Goal: Transaction & Acquisition: Purchase product/service

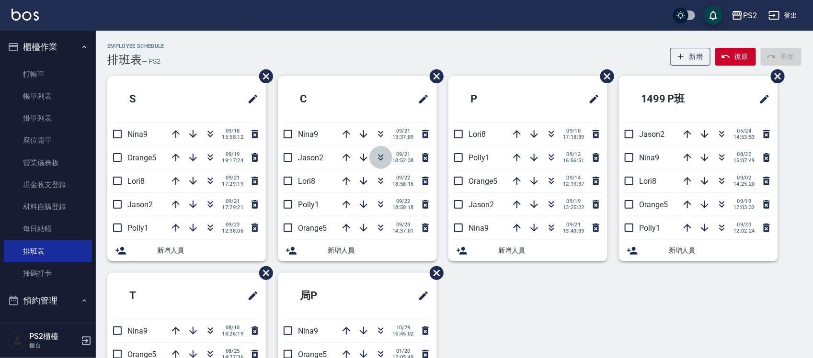
click at [381, 160] on icon "button" at bounding box center [381, 159] width 5 height 3
click at [23, 67] on link "打帳單" at bounding box center [48, 74] width 88 height 22
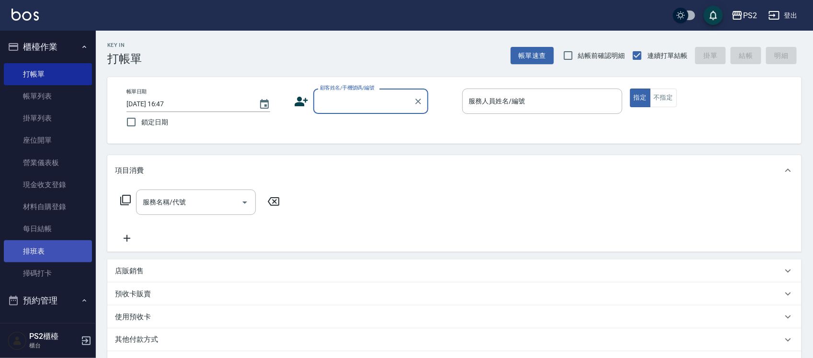
click at [27, 252] on link "排班表" at bounding box center [48, 252] width 88 height 22
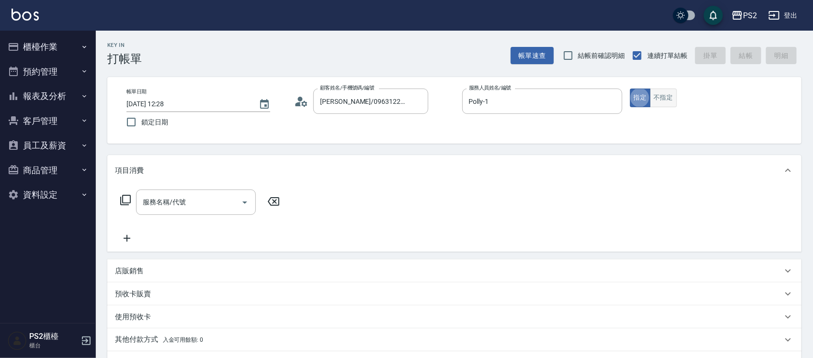
click at [672, 102] on button "不指定" at bounding box center [663, 98] width 27 height 19
click at [123, 193] on div "服務名稱/代號 服務名稱/代號" at bounding box center [200, 202] width 171 height 25
click at [193, 205] on input "服務名稱/代號" at bounding box center [188, 202] width 97 height 17
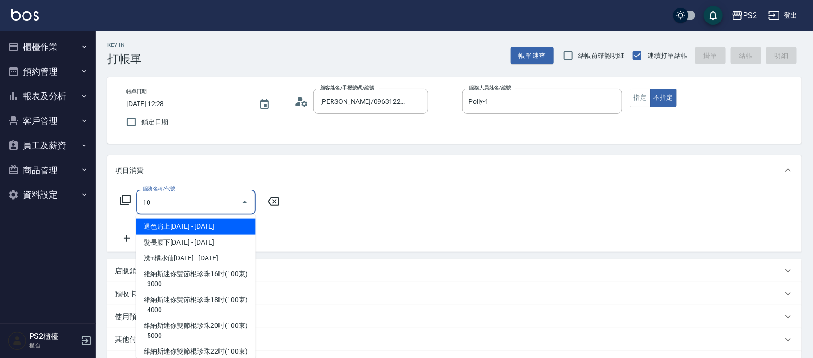
type input "1"
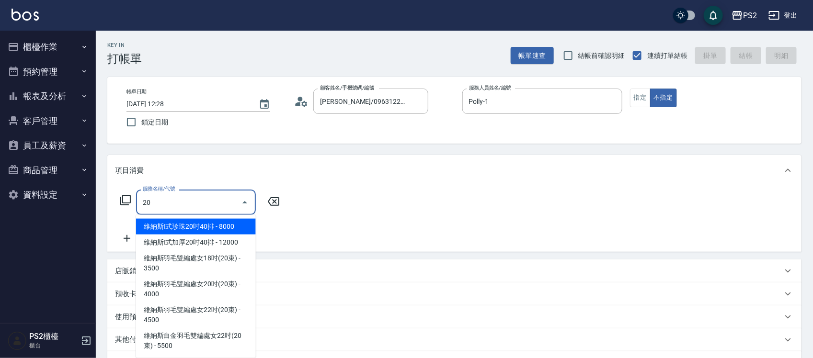
type input "2"
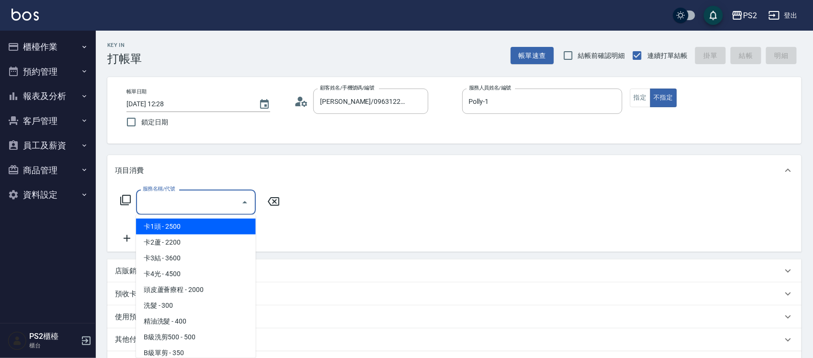
type input "2"
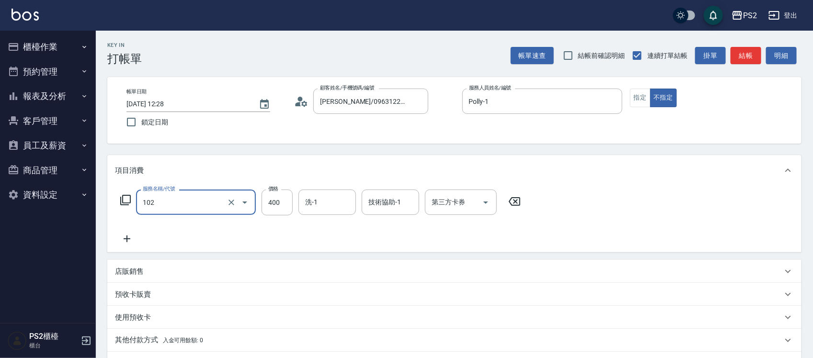
type input "精油洗髮(102)"
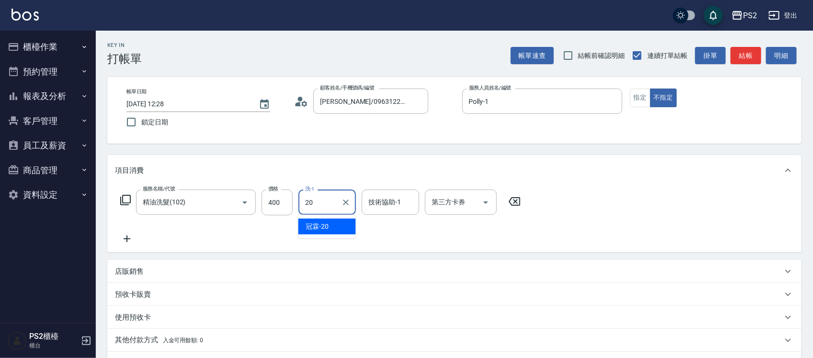
type input "[PERSON_NAME]-20"
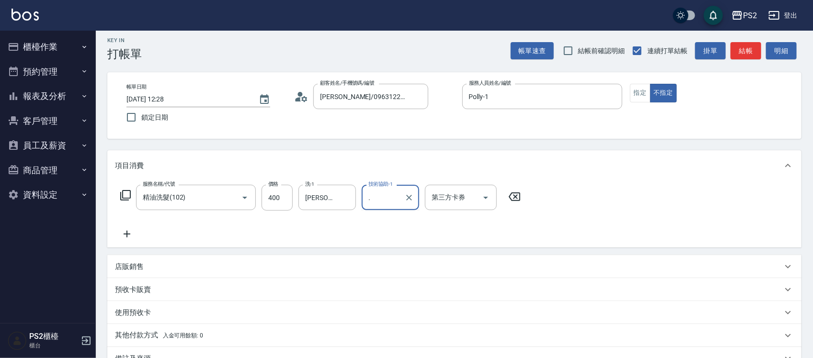
scroll to position [4, 0]
click at [231, 197] on icon "Clear" at bounding box center [232, 199] width 6 height 6
type input "."
click at [231, 197] on icon "Clear" at bounding box center [232, 199] width 6 height 6
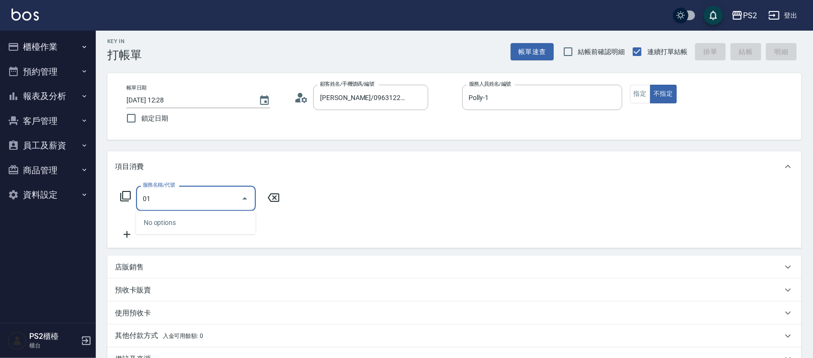
type input "0"
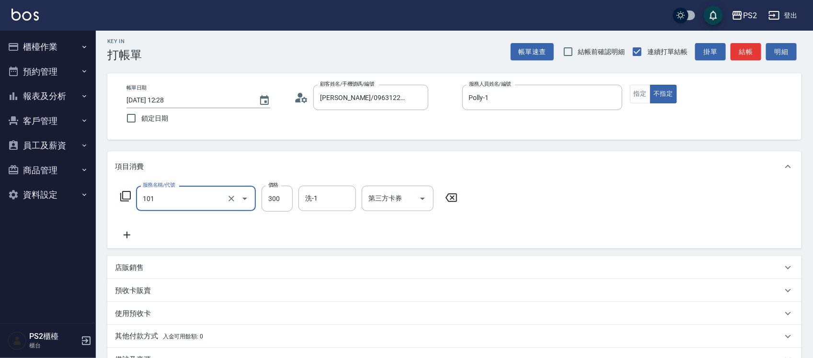
type input "洗髮(101)"
type input "400"
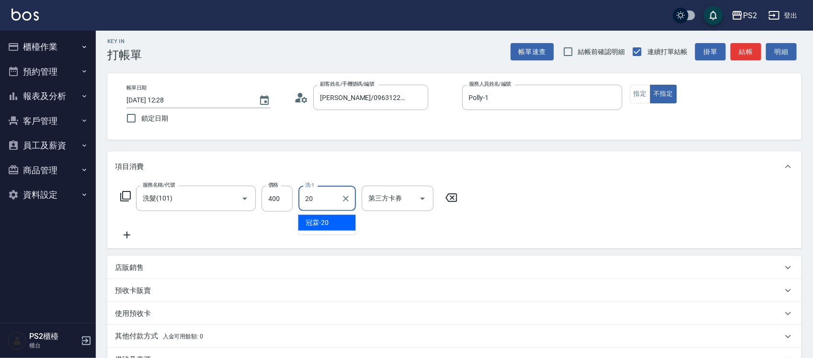
type input "[PERSON_NAME]-20"
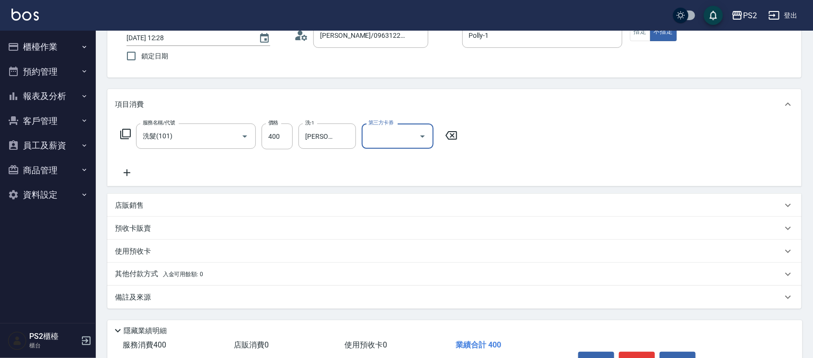
scroll to position [124, 0]
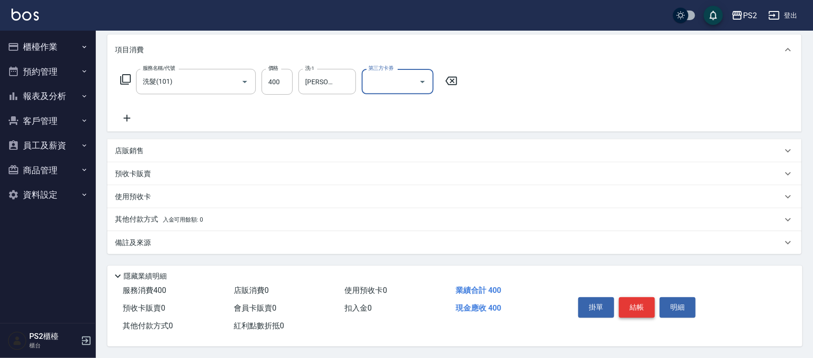
click at [638, 303] on button "結帳" at bounding box center [637, 308] width 36 height 20
click at [638, 303] on div "掛單 結帳 明細" at bounding box center [636, 309] width 125 height 30
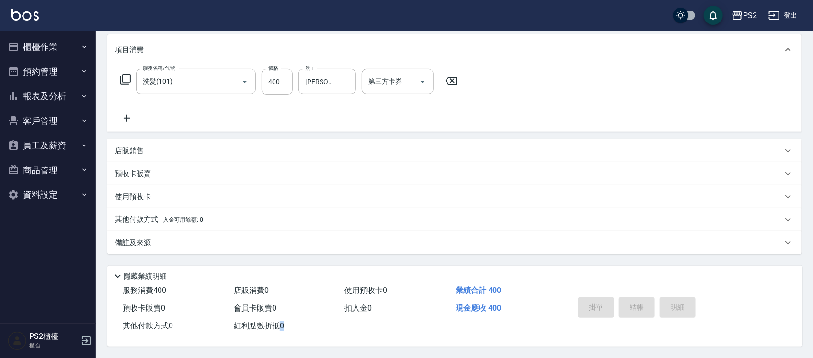
type input "[DATE] 16:48"
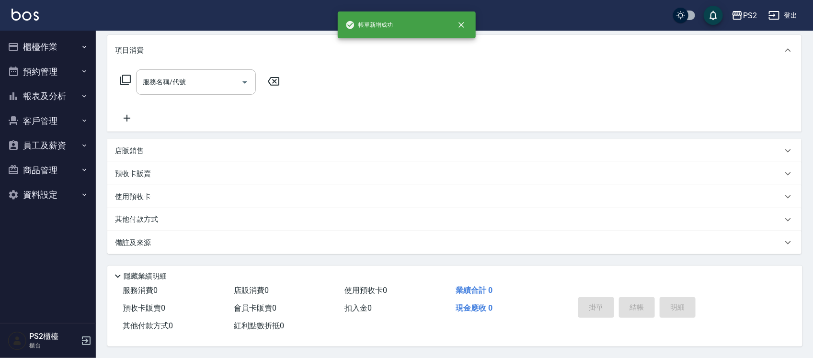
scroll to position [0, 0]
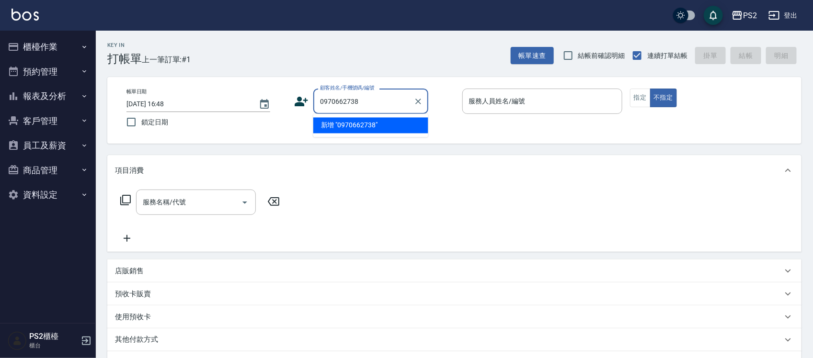
type input "0970662738"
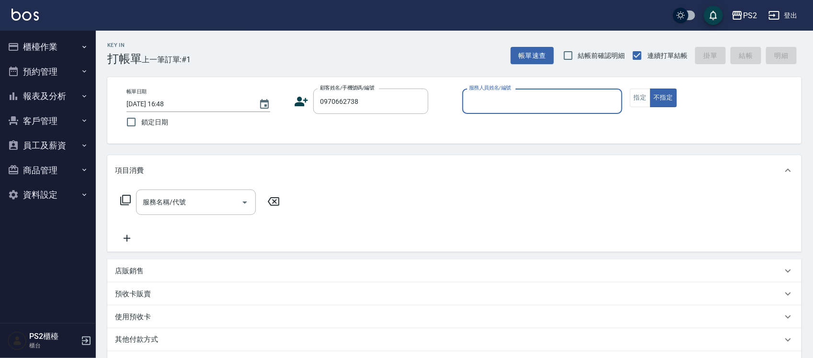
click at [301, 98] on icon at bounding box center [301, 102] width 13 height 10
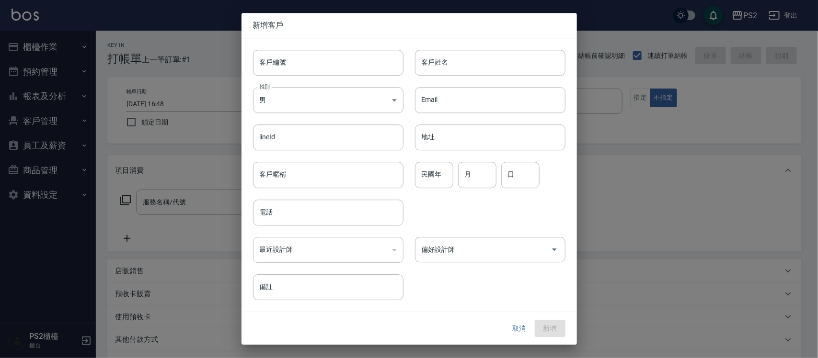
type input "0970662738"
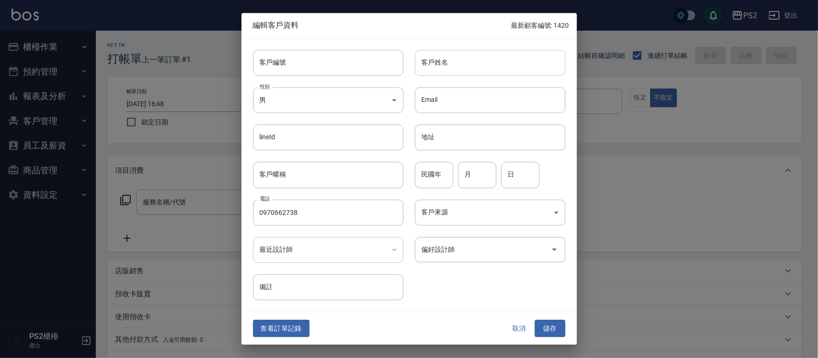
click at [477, 63] on input "客戶姓名" at bounding box center [490, 63] width 150 height 26
type input "X"
type input "ㄎ"
type input "[PERSON_NAME]"
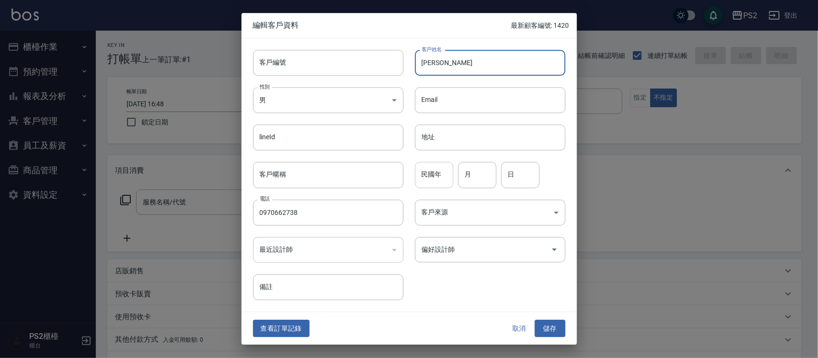
click at [446, 186] on input "民國年" at bounding box center [434, 175] width 38 height 26
type input "1"
type input "92"
type input "9"
type input "8"
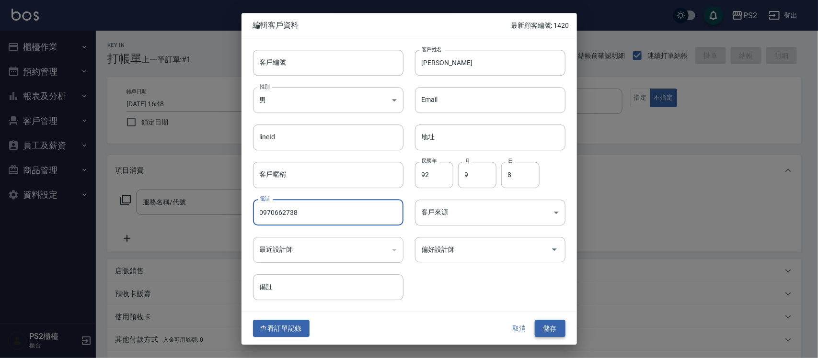
click at [551, 331] on button "儲存" at bounding box center [550, 329] width 31 height 18
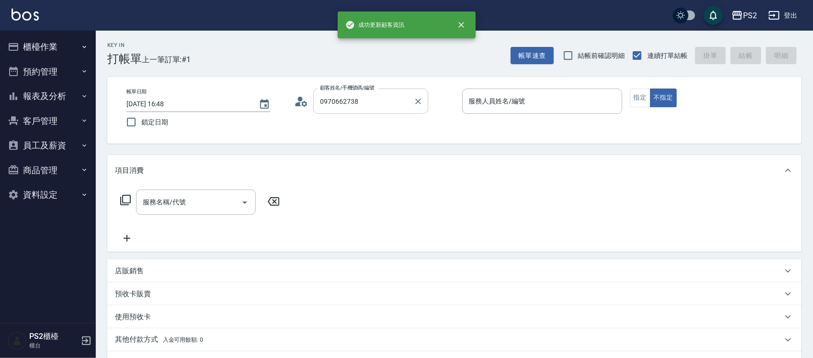
click at [385, 111] on div "0970662738 顧客姓名/手機號碼/編號" at bounding box center [370, 101] width 115 height 25
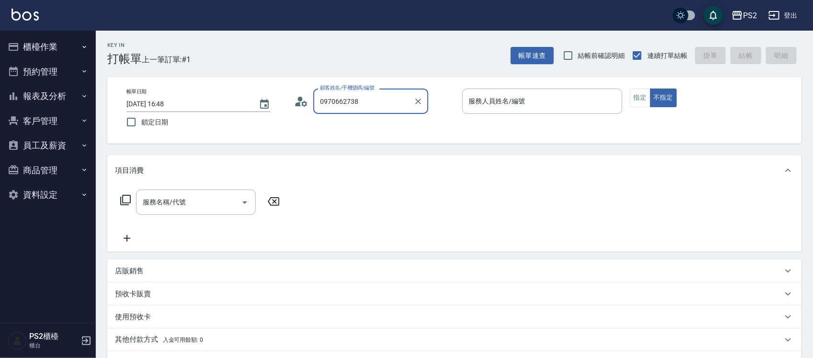
click at [385, 111] on div "0970662738 顧客姓名/手機號碼/編號" at bounding box center [370, 101] width 115 height 25
click at [381, 123] on li "[PERSON_NAME]/0970662738/" at bounding box center [370, 126] width 115 height 16
type input "[PERSON_NAME]/0970662738/"
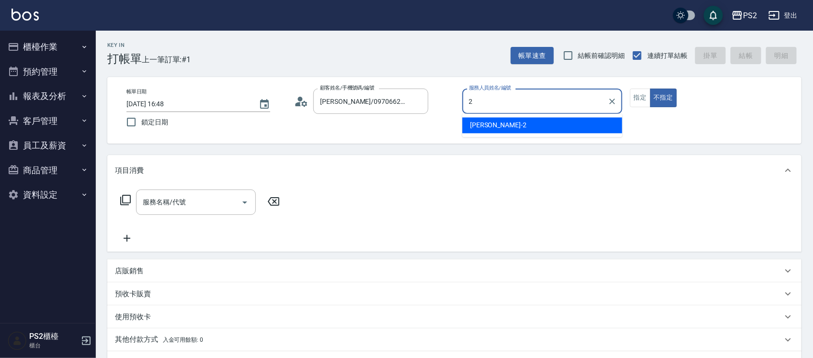
type input "[PERSON_NAME]-2"
type button "false"
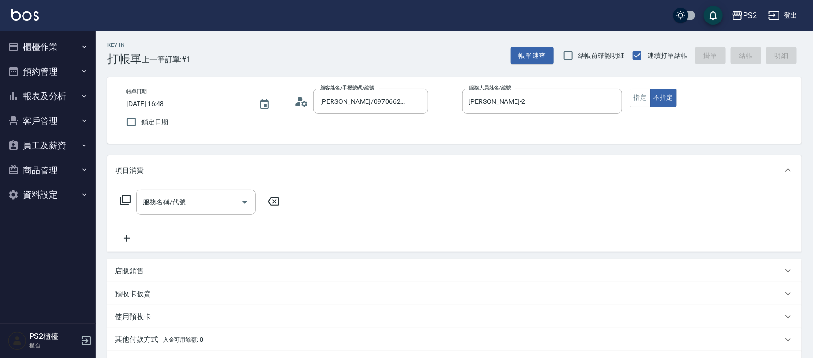
click at [125, 202] on icon at bounding box center [125, 200] width 11 height 11
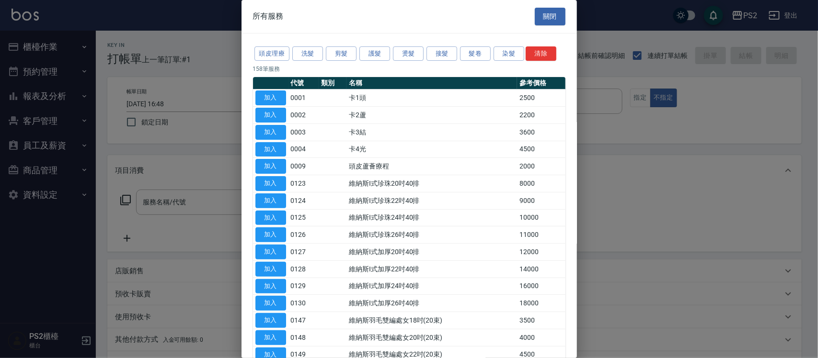
click at [323, 57] on div "頭皮理療 洗髮 剪髮 護髮 燙髮 接髮 髮卷 染髮 清除" at bounding box center [409, 54] width 312 height 18
click at [336, 51] on button "剪髮" at bounding box center [341, 53] width 31 height 15
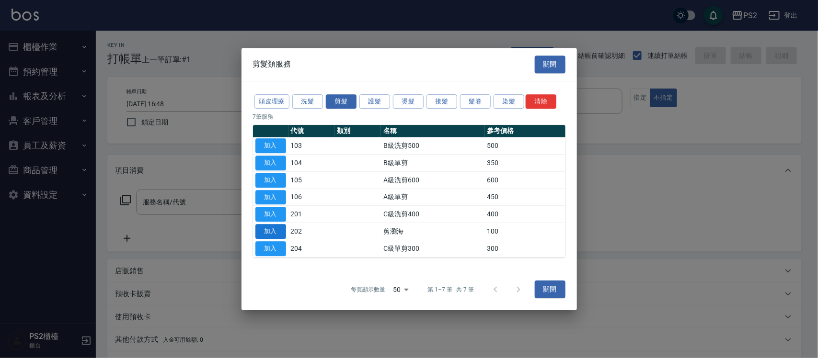
click at [268, 230] on button "加入" at bounding box center [270, 231] width 31 height 15
type input "剪瀏海(202)"
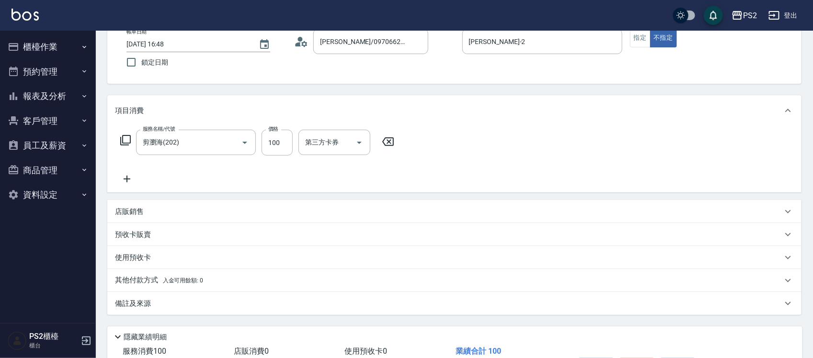
scroll to position [124, 0]
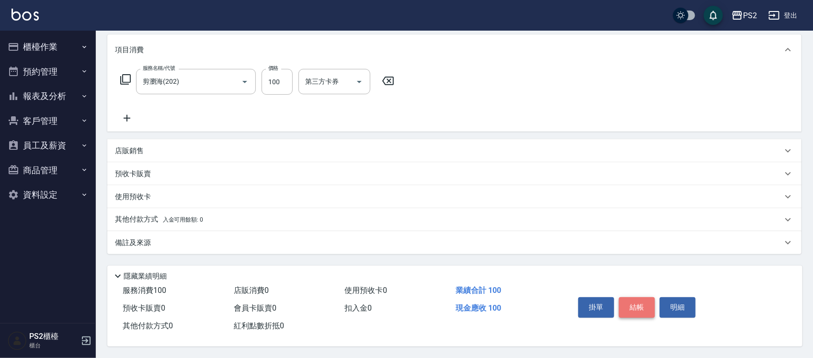
click at [638, 302] on button "結帳" at bounding box center [637, 308] width 36 height 20
click at [638, 301] on div "掛單 結帳 明細" at bounding box center [636, 309] width 125 height 30
type input "[DATE] 16:50"
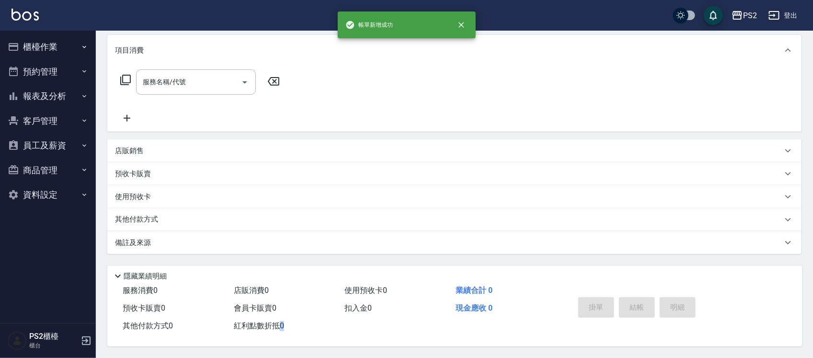
scroll to position [0, 0]
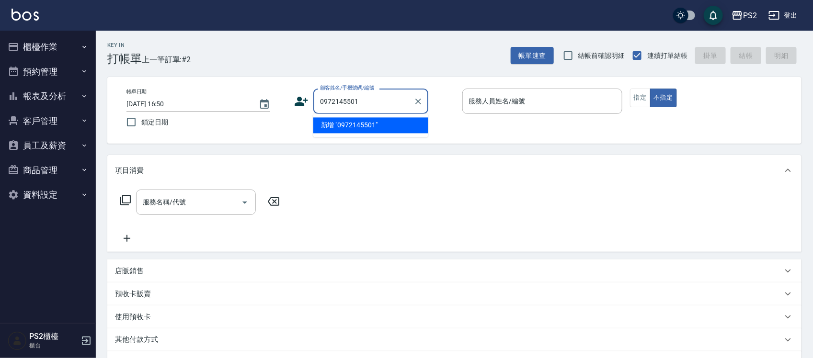
type input "0972145501"
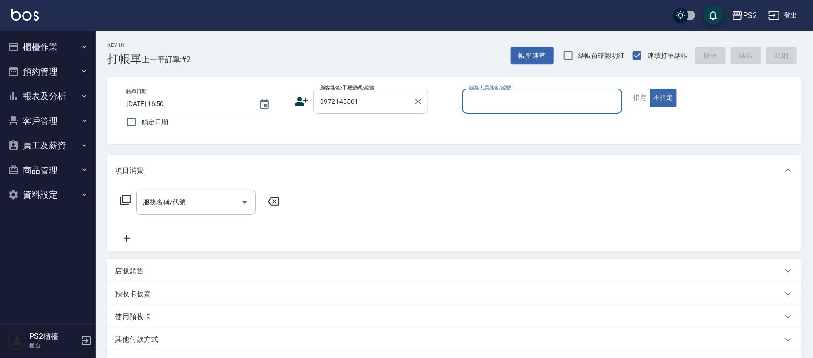
click at [377, 104] on input "0972145501" at bounding box center [364, 101] width 92 height 17
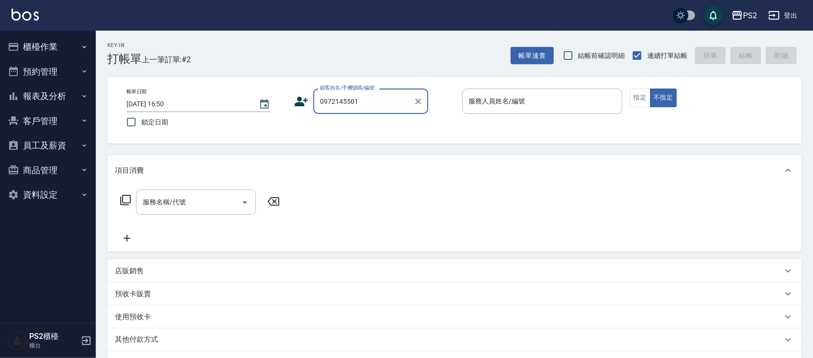
click at [377, 104] on input "0972145501" at bounding box center [364, 101] width 92 height 17
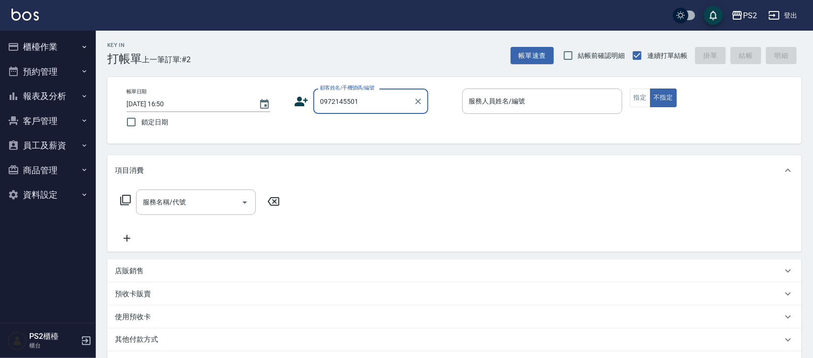
click at [300, 101] on icon at bounding box center [301, 102] width 13 height 10
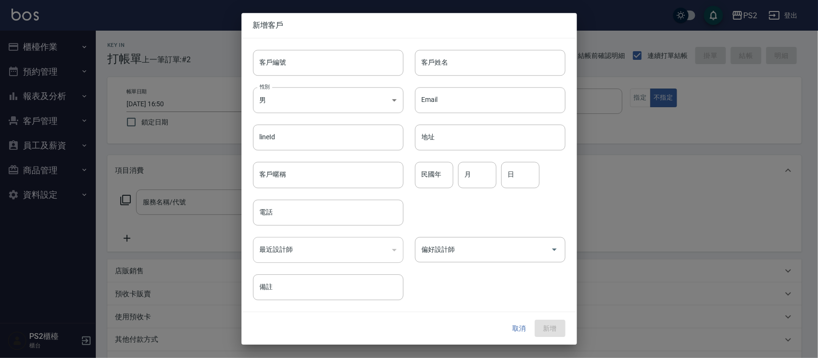
type input "0972145501"
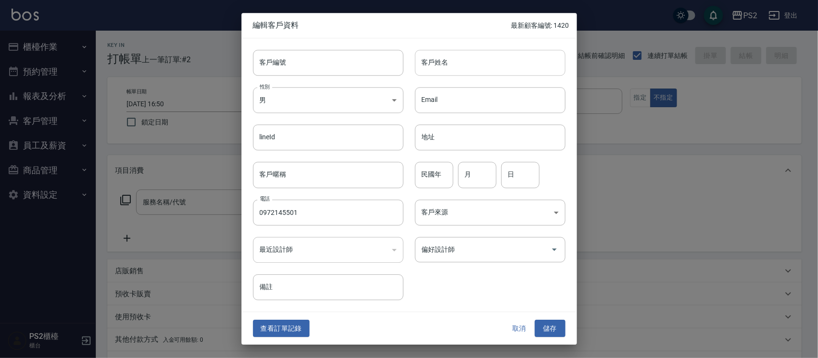
click at [448, 65] on input "客戶姓名" at bounding box center [490, 63] width 150 height 26
type input "[PERSON_NAME]"
click at [415, 175] on input "民國年" at bounding box center [434, 175] width 38 height 26
type input "85"
type input "11"
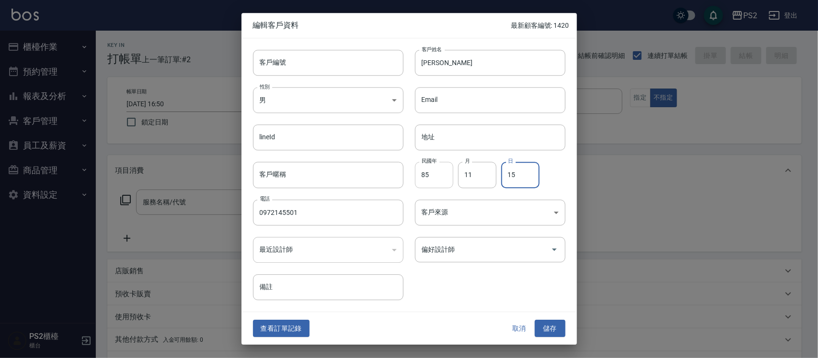
type input "15"
click at [384, 254] on div "​" at bounding box center [328, 250] width 150 height 26
click at [552, 334] on button "儲存" at bounding box center [550, 329] width 31 height 18
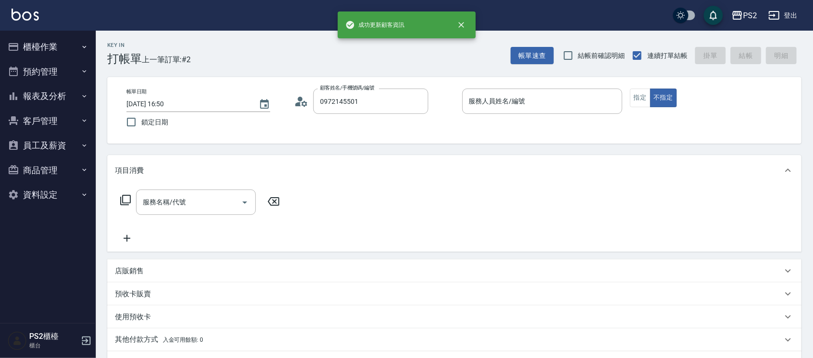
click at [552, 334] on div "其他付款方式 入金可用餘額: 0" at bounding box center [454, 340] width 694 height 23
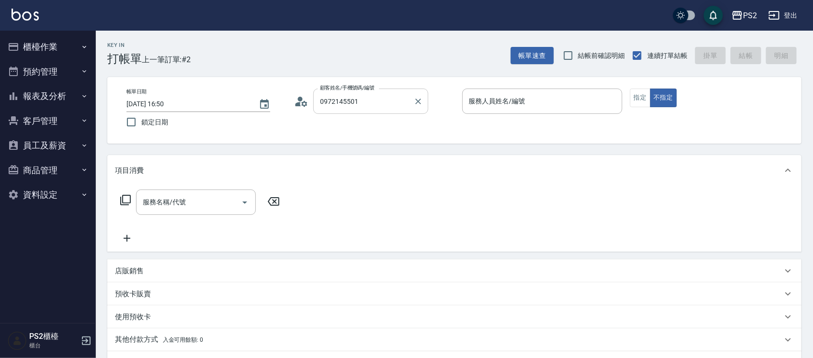
click at [391, 113] on div "0972145501 顧客姓名/手機號碼/編號" at bounding box center [370, 101] width 115 height 25
click at [392, 111] on div "0972145501 顧客姓名/手機號碼/編號" at bounding box center [370, 101] width 115 height 25
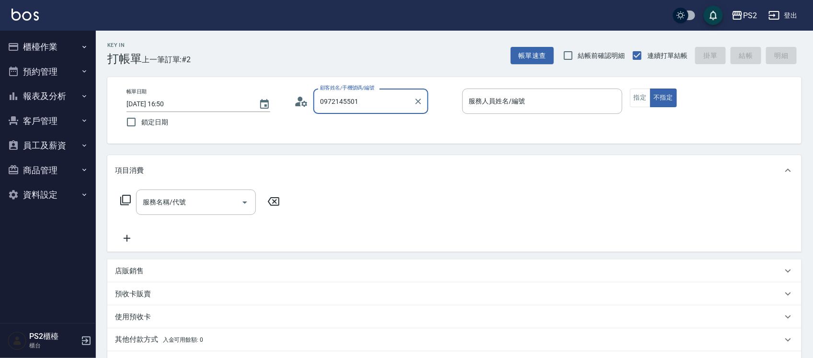
click at [391, 106] on input "0972145501" at bounding box center [364, 101] width 92 height 17
click at [360, 123] on li "[PERSON_NAME]/0972145501/" at bounding box center [370, 126] width 115 height 16
type input "[PERSON_NAME]/0972145501/"
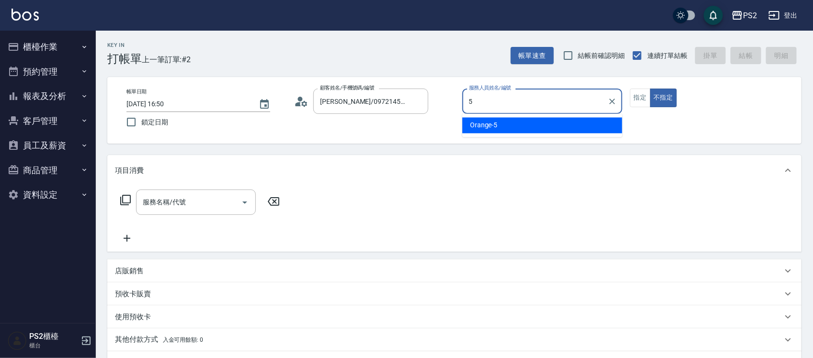
type input "Orange-5"
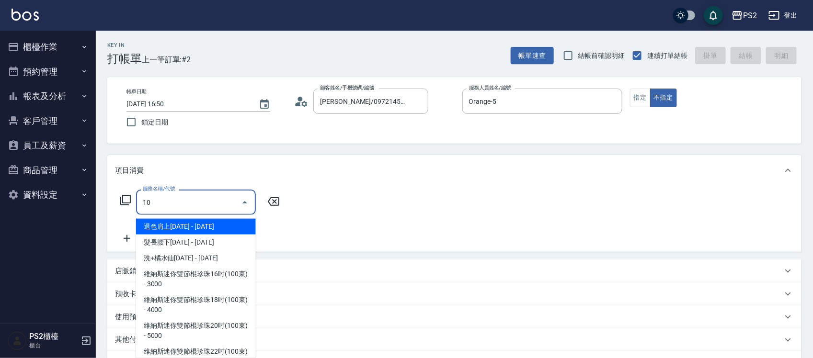
type input "1"
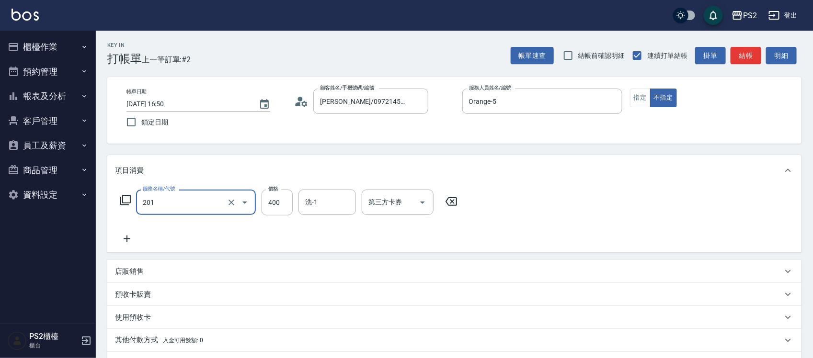
type input "C級洗剪400(201)"
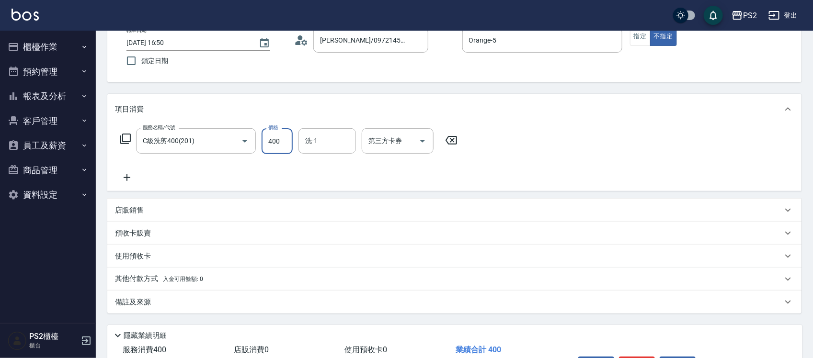
scroll to position [120, 0]
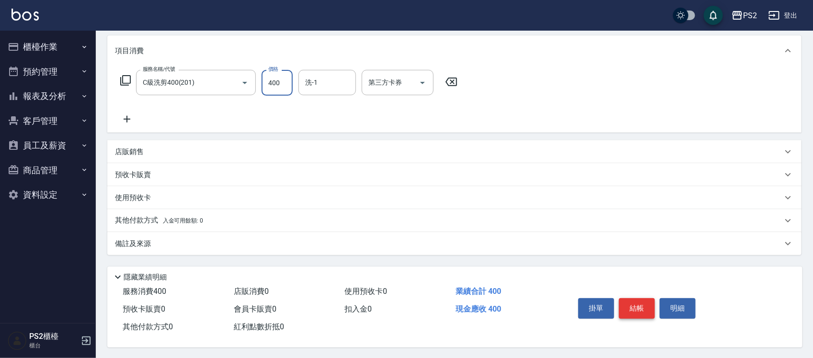
click at [648, 305] on button "結帳" at bounding box center [637, 308] width 36 height 20
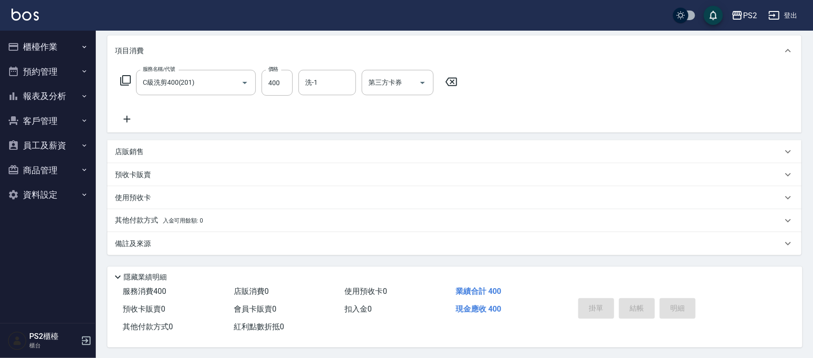
type input "[DATE] 16:52"
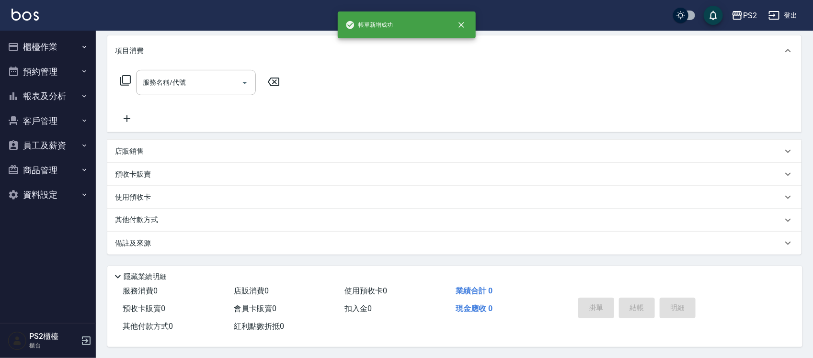
scroll to position [0, 0]
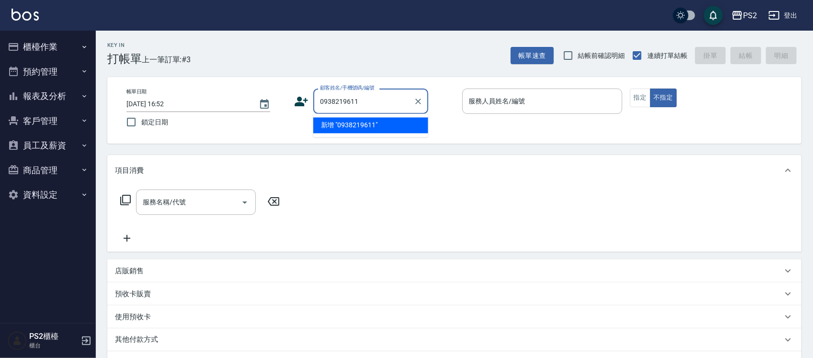
click at [345, 102] on input "0938219611" at bounding box center [364, 101] width 92 height 17
click at [372, 103] on input "0938213611" at bounding box center [364, 101] width 92 height 17
click at [348, 127] on li "[PERSON_NAME]/0938213611/" at bounding box center [370, 126] width 115 height 16
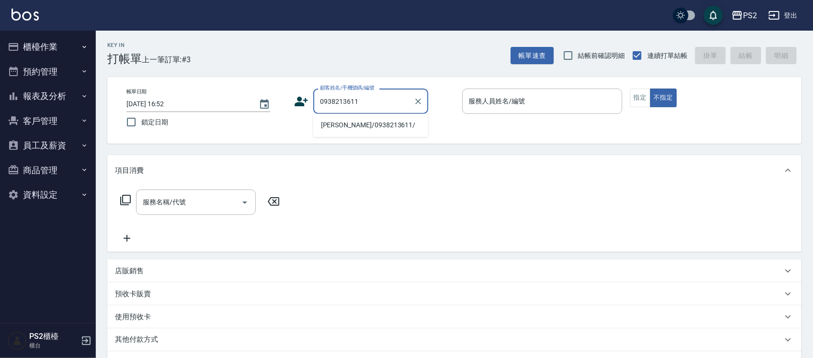
type input "[PERSON_NAME]/0938213611/"
click at [348, 127] on div "帳單日期 [DATE] 16:52 鎖定日期 顧客姓名/手機號碼/編號 [PERSON_NAME]/0938213611/ 顧客姓名/手機號碼/編號 服務人員…" at bounding box center [454, 111] width 671 height 44
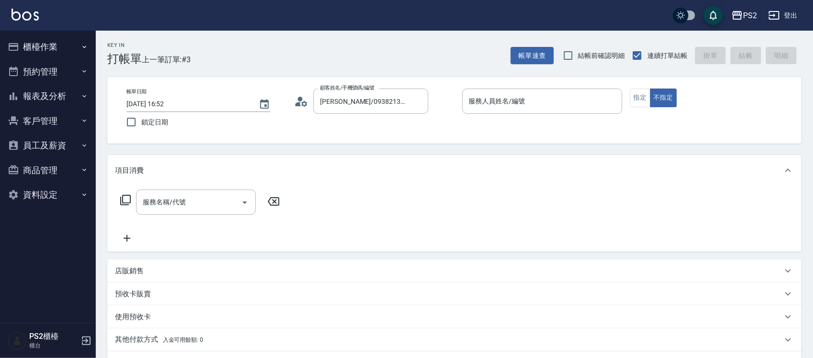
click at [305, 96] on icon at bounding box center [301, 101] width 14 height 14
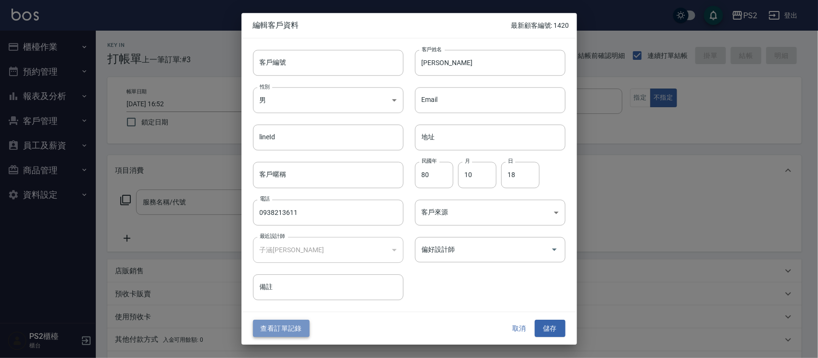
click at [284, 323] on button "查看訂單記錄" at bounding box center [281, 329] width 57 height 18
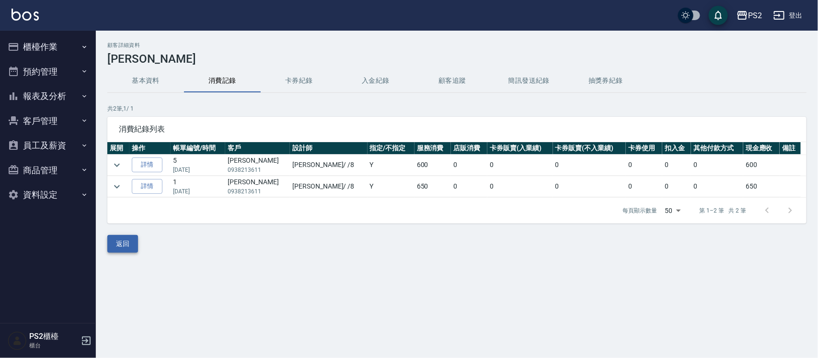
click at [128, 236] on button "返回" at bounding box center [122, 244] width 31 height 18
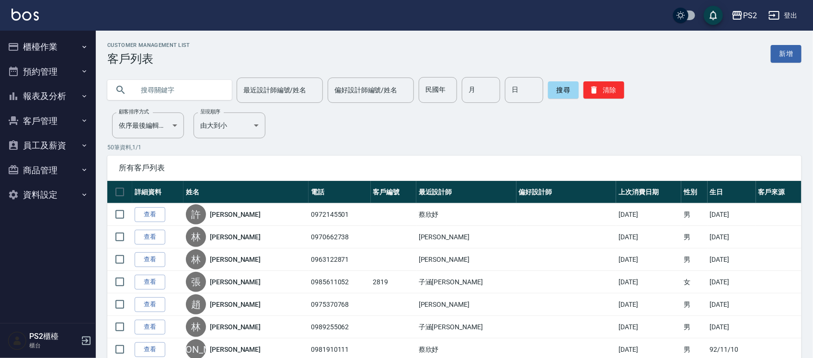
click at [61, 41] on button "櫃檯作業" at bounding box center [48, 46] width 88 height 25
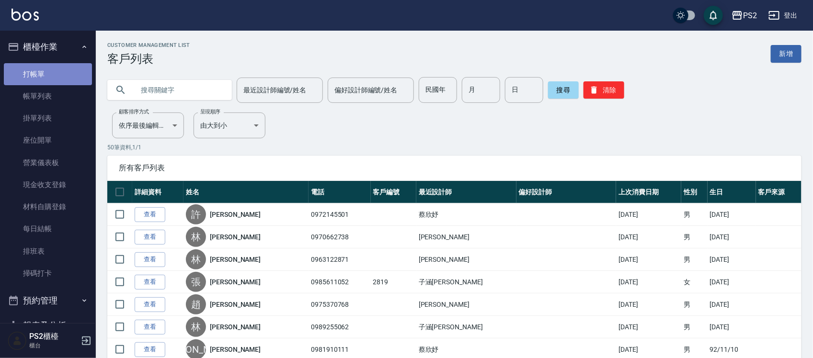
click at [54, 69] on link "打帳單" at bounding box center [48, 74] width 88 height 22
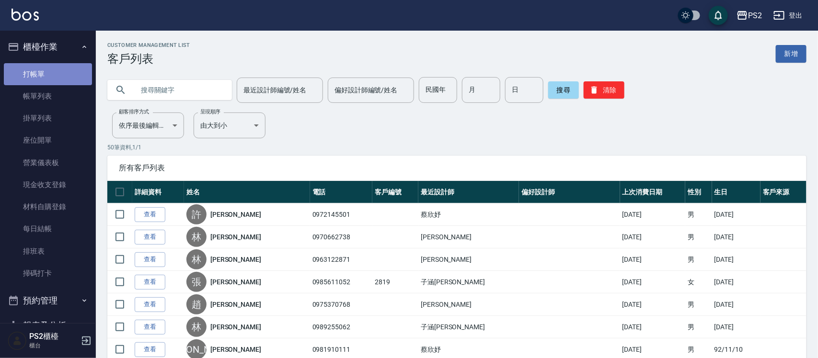
click at [54, 69] on link "打帳單" at bounding box center [48, 74] width 88 height 22
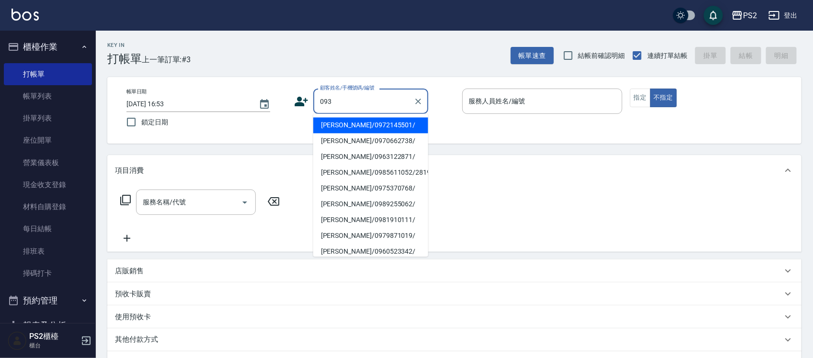
type input "[PERSON_NAME]/0936321726/"
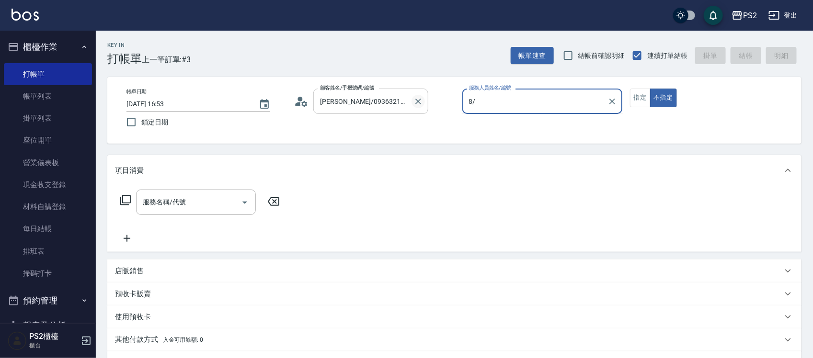
click at [422, 104] on icon "Clear" at bounding box center [418, 102] width 10 height 10
type input "8/"
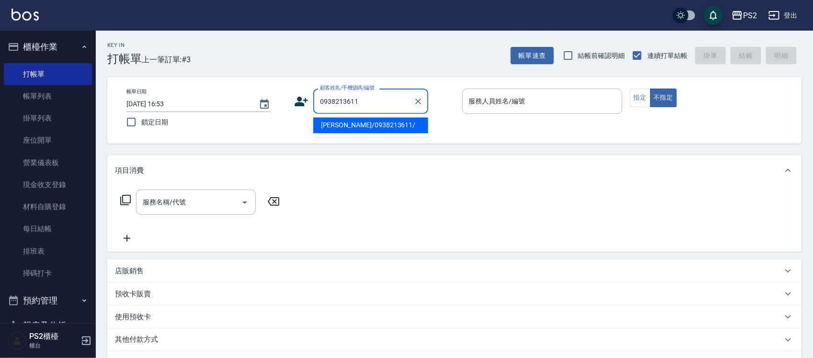
type input "[PERSON_NAME]/0938213611/"
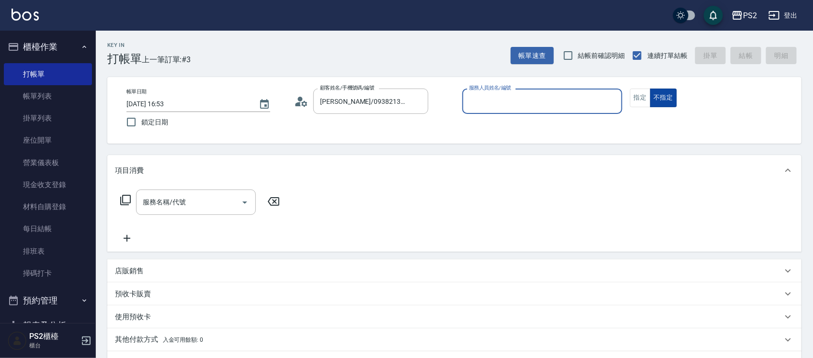
click at [650, 96] on button "不指定" at bounding box center [663, 98] width 27 height 19
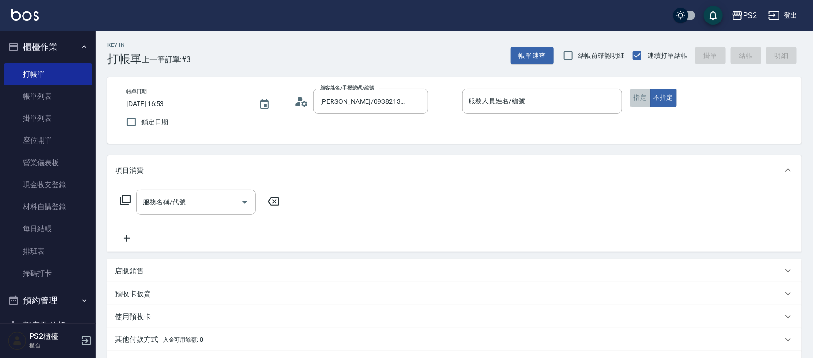
click at [643, 94] on button "指定" at bounding box center [640, 98] width 21 height 19
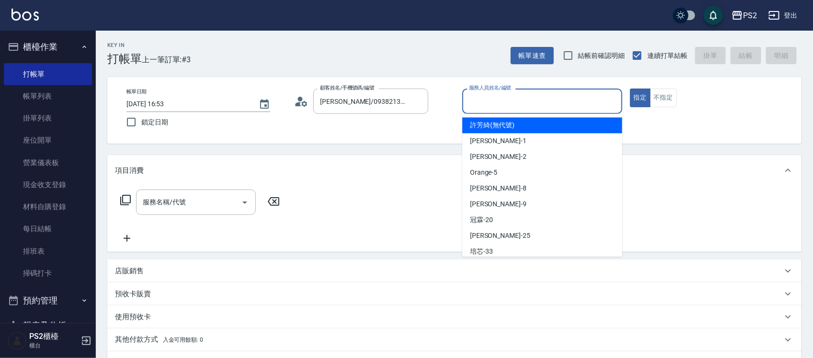
click at [570, 94] on input "服務人員姓名/編號" at bounding box center [542, 101] width 151 height 17
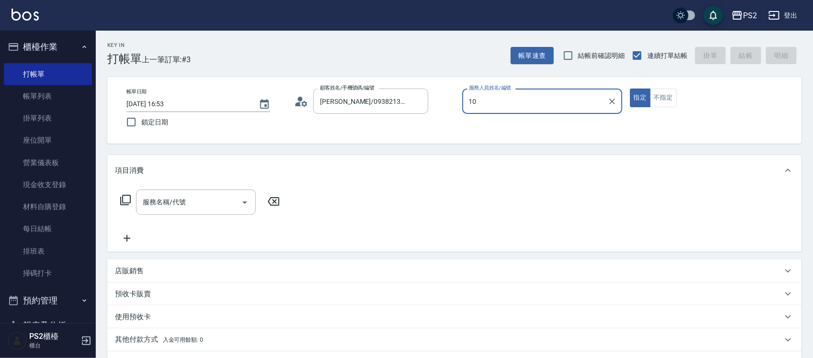
type input "1"
type input "[PERSON_NAME]-2"
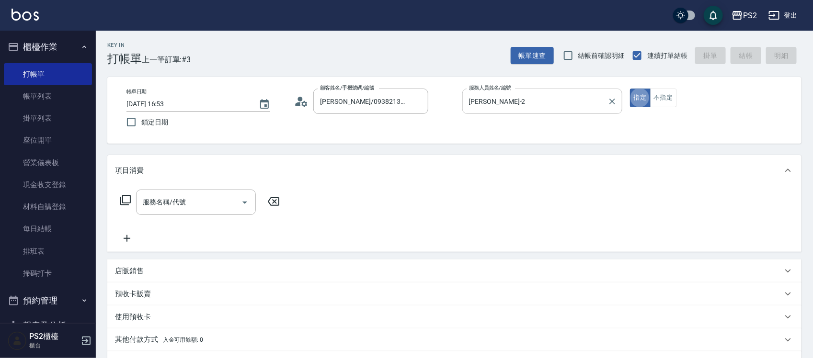
type button "true"
type input "2"
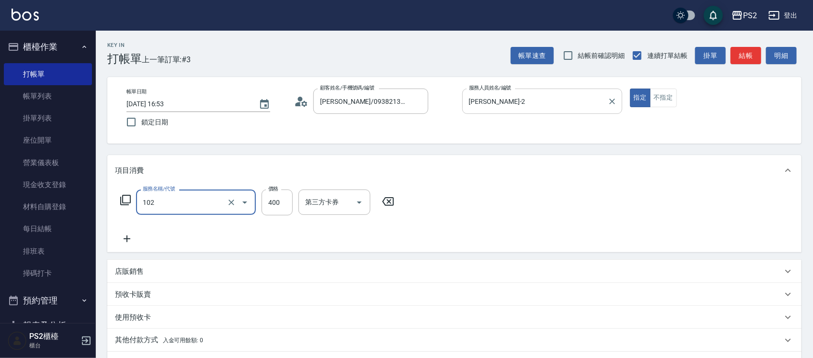
type input "精油洗髮(102)"
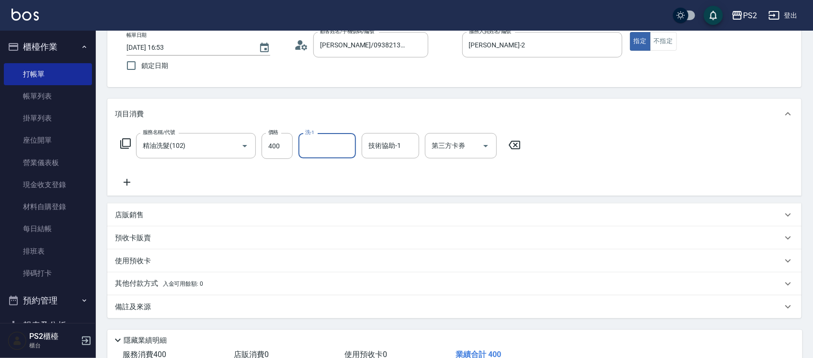
scroll to position [124, 0]
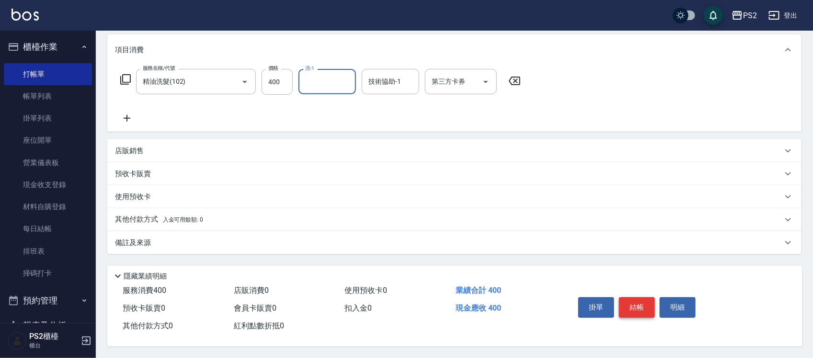
click at [636, 301] on button "結帳" at bounding box center [637, 308] width 36 height 20
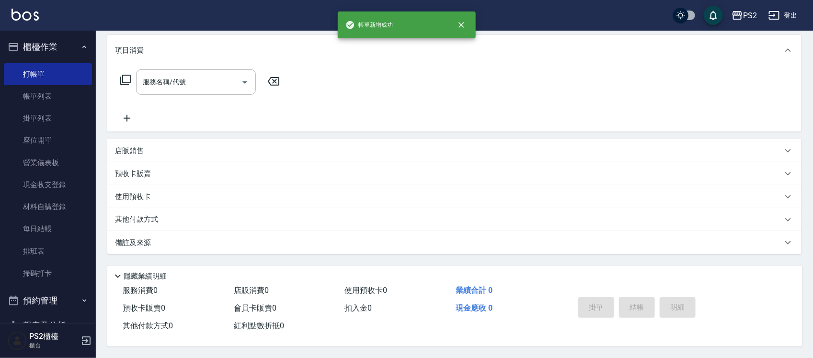
scroll to position [0, 0]
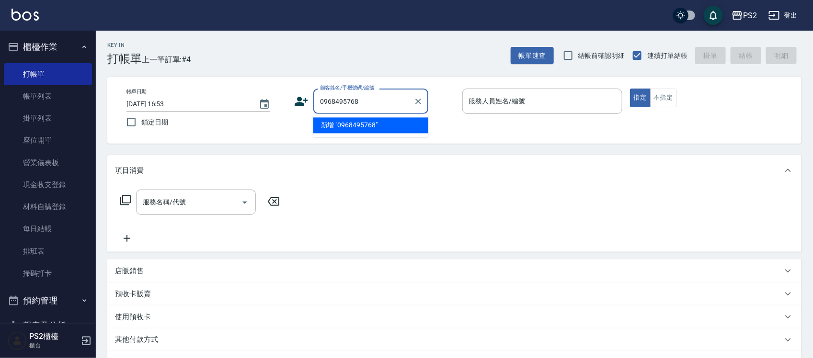
type input "0968495768"
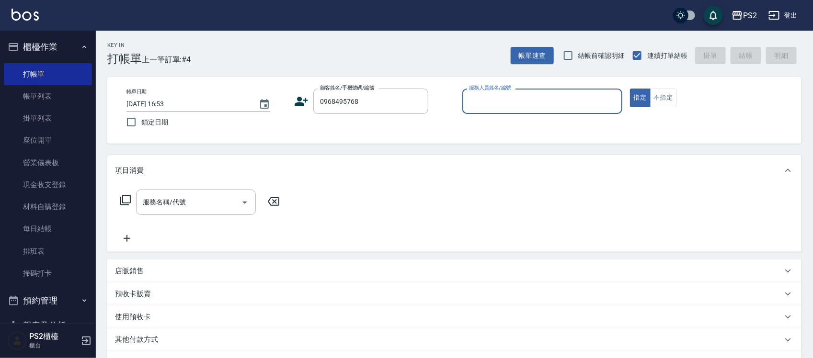
click at [299, 104] on icon at bounding box center [301, 102] width 13 height 10
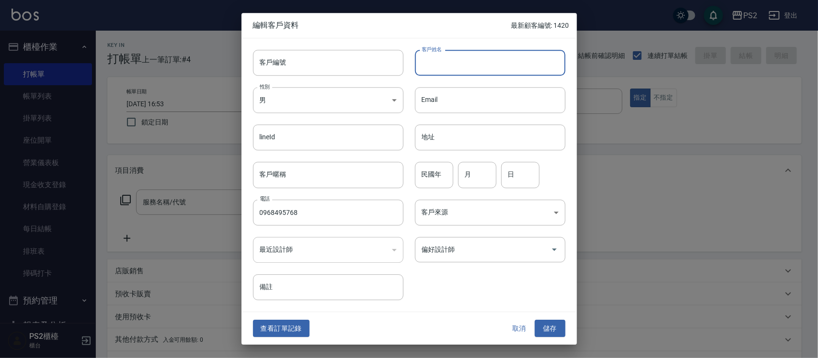
click at [448, 70] on input "客戶姓名" at bounding box center [490, 63] width 150 height 26
type input "[PERSON_NAME]"
click at [432, 178] on input "民國年" at bounding box center [434, 175] width 38 height 26
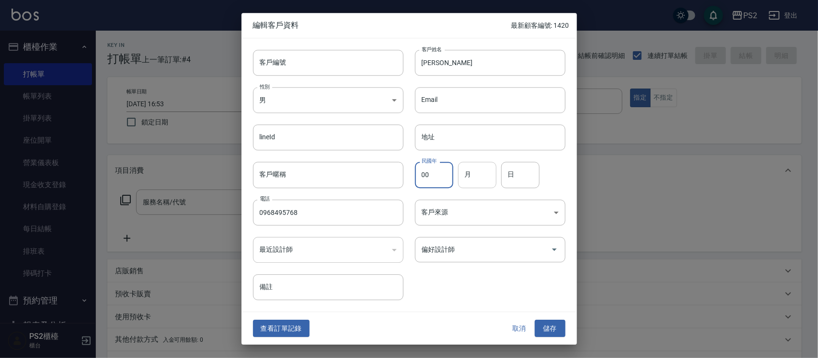
type input "00"
click at [470, 175] on div "月 月" at bounding box center [477, 175] width 38 height 26
click at [484, 168] on input "1" at bounding box center [477, 175] width 38 height 26
type input "11"
click at [523, 173] on input "日" at bounding box center [520, 175] width 38 height 26
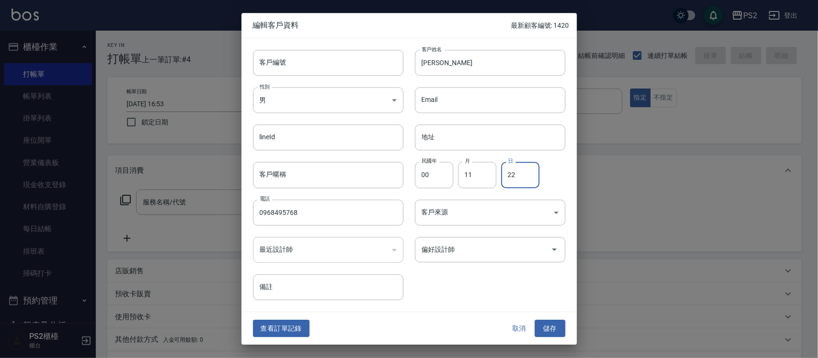
type input "22"
click at [559, 326] on button "儲存" at bounding box center [550, 329] width 31 height 18
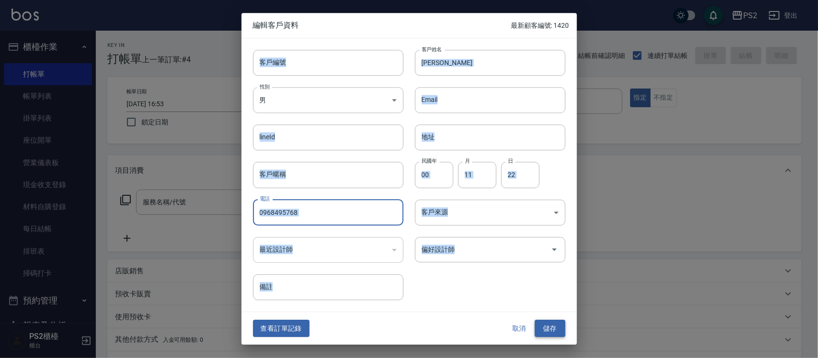
click at [559, 326] on div "取消 儲存" at bounding box center [534, 329] width 61 height 18
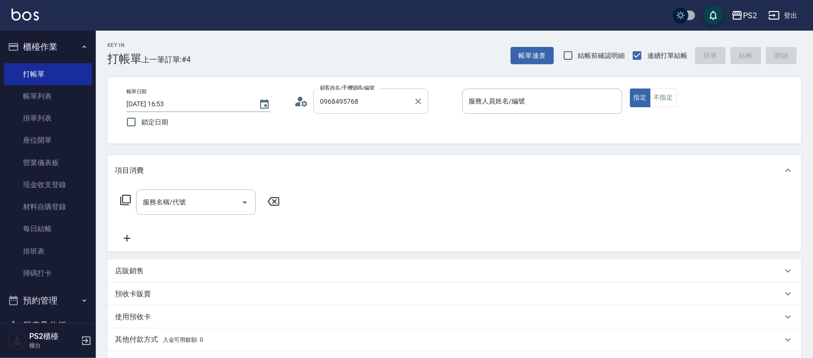
click at [353, 103] on input "0968495768" at bounding box center [364, 101] width 92 height 17
click at [357, 103] on input "0968495768" at bounding box center [364, 101] width 92 height 17
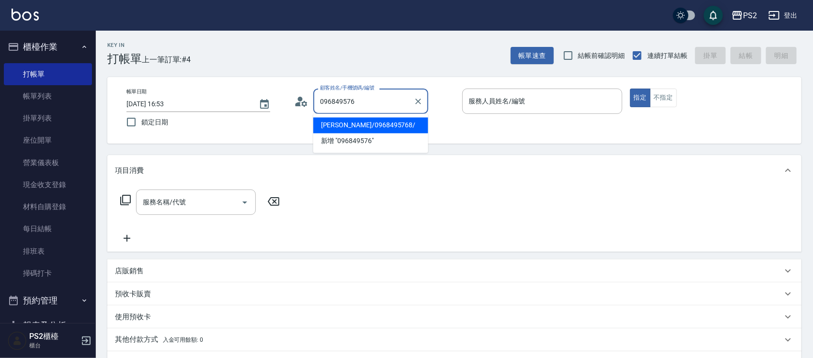
click at [345, 123] on li "[PERSON_NAME]/0968495768/" at bounding box center [370, 126] width 115 height 16
type input "[PERSON_NAME]/0968495768/"
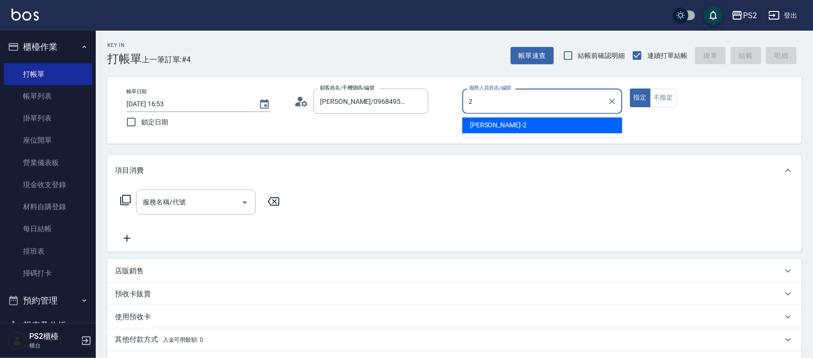
type input "[PERSON_NAME]-2"
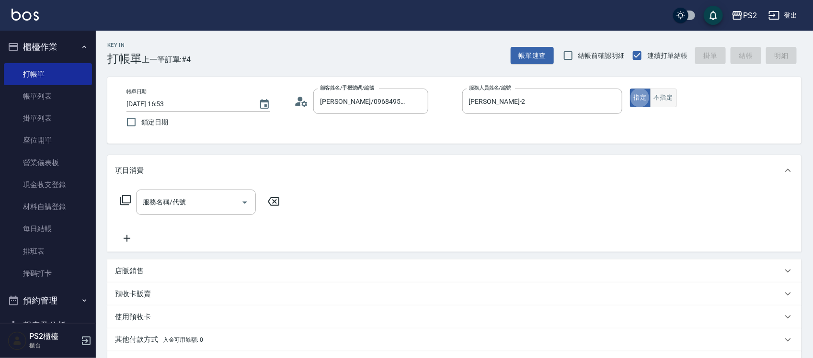
click at [670, 99] on button "不指定" at bounding box center [663, 98] width 27 height 19
click at [221, 188] on div "服務名稱/代號 服務名稱/代號" at bounding box center [454, 219] width 694 height 66
click at [217, 205] on input "服務名稱/代號" at bounding box center [188, 202] width 97 height 17
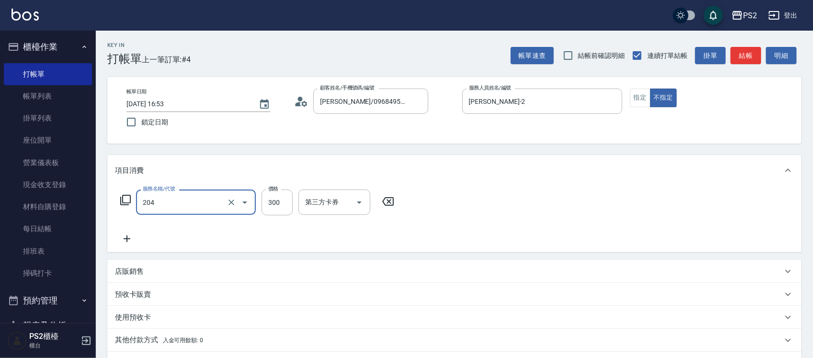
type input "C級單剪300(204)"
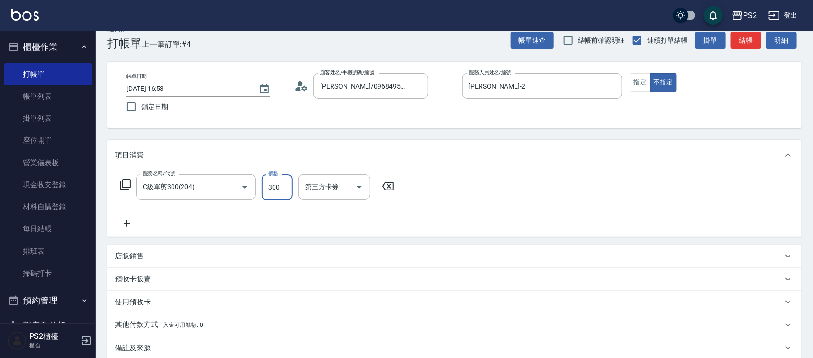
scroll to position [124, 0]
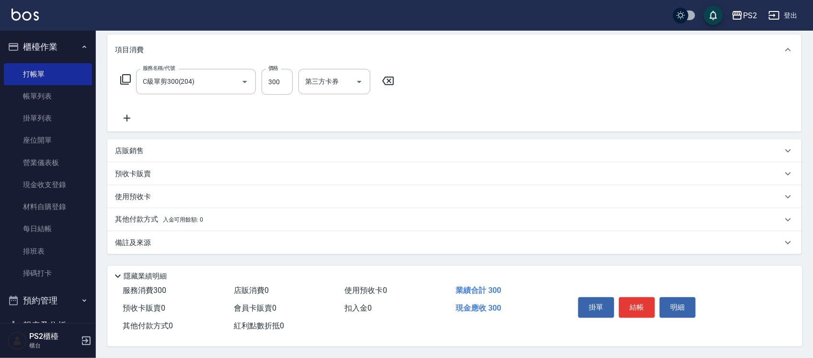
click at [655, 299] on div "掛單 結帳 明細" at bounding box center [636, 309] width 125 height 30
click at [630, 307] on button "結帳" at bounding box center [637, 308] width 36 height 20
click at [630, 307] on div "掛單 結帳 明細" at bounding box center [636, 309] width 125 height 30
type input "[DATE] 16:55"
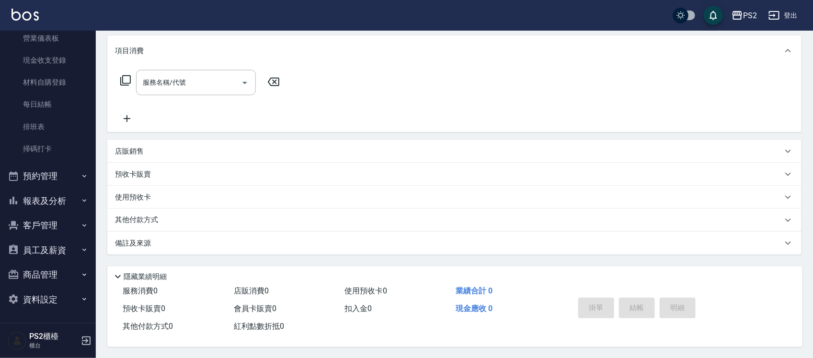
scroll to position [0, 0]
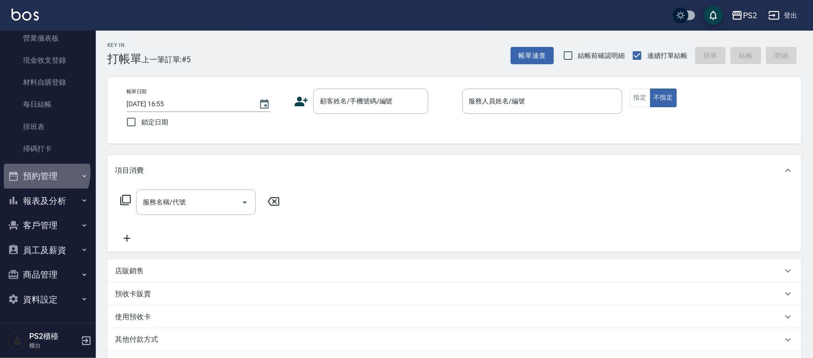
click at [37, 172] on button "預約管理" at bounding box center [48, 176] width 88 height 25
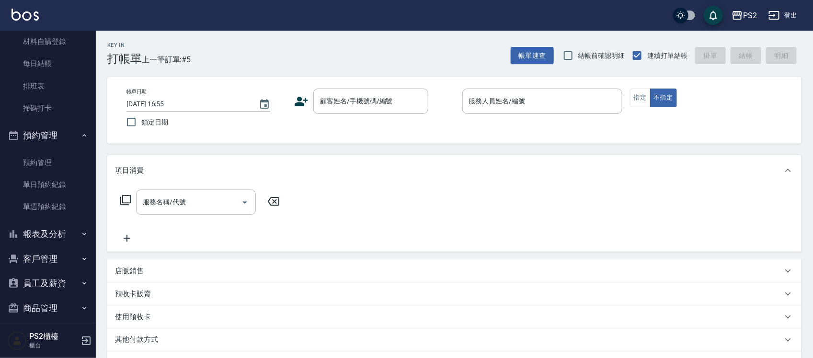
scroll to position [184, 0]
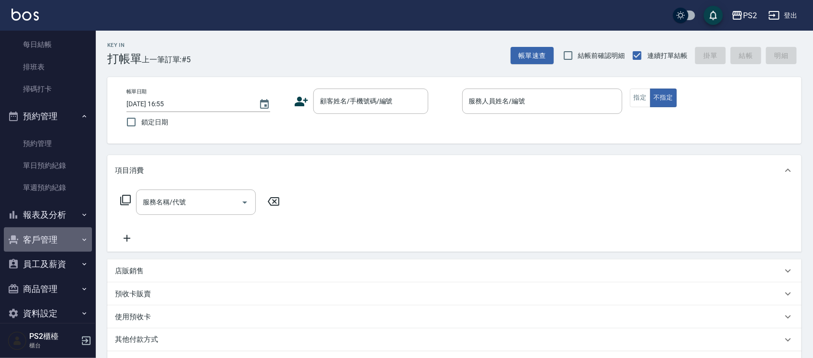
click at [58, 229] on button "客戶管理" at bounding box center [48, 240] width 88 height 25
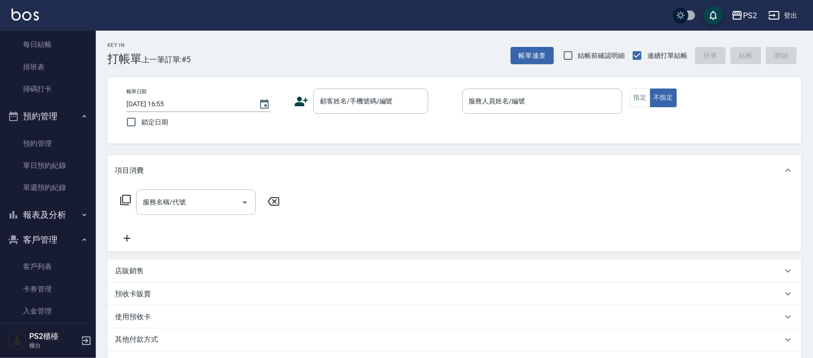
click at [58, 221] on button "報表及分析" at bounding box center [48, 215] width 88 height 25
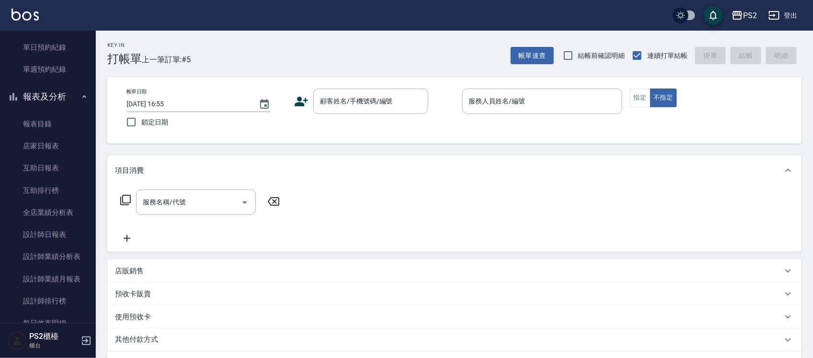
scroll to position [304, 0]
click at [42, 175] on link "互助日報表" at bounding box center [48, 167] width 88 height 22
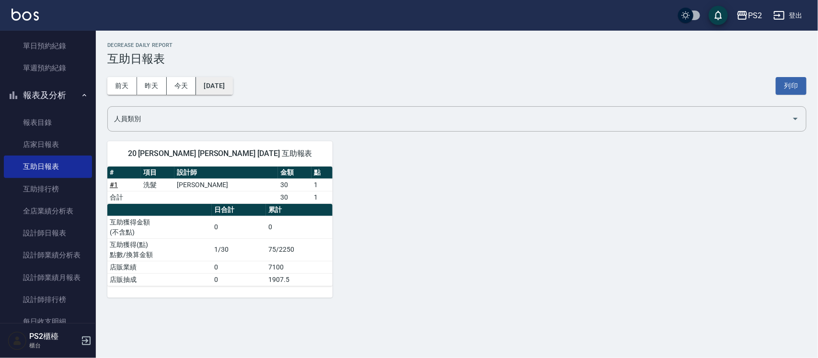
click at [219, 86] on button "[DATE]" at bounding box center [214, 86] width 36 height 18
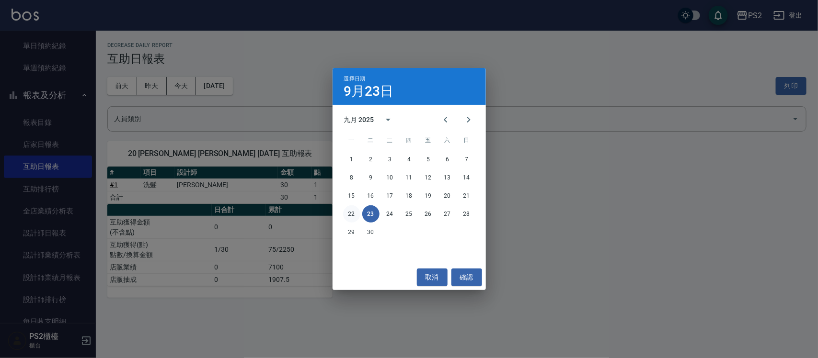
click at [351, 215] on button "22" at bounding box center [351, 214] width 17 height 17
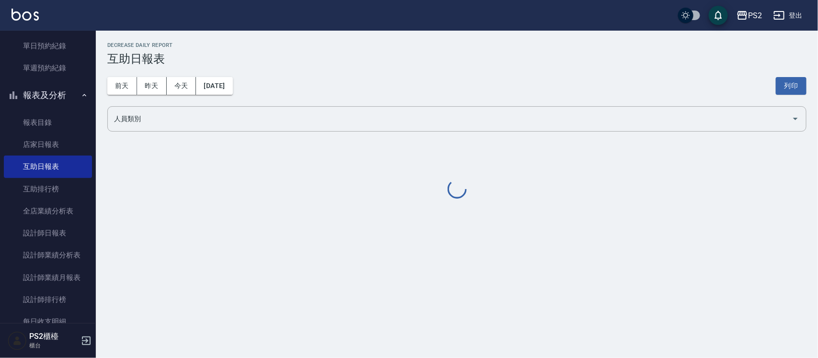
click at [351, 215] on div "PS2 [DATE] 互助日報表 列印時間： [DATE][PHONE_NUMBER]:01 Decrease Daily Report 互助日報表 [DAT…" at bounding box center [409, 179] width 818 height 358
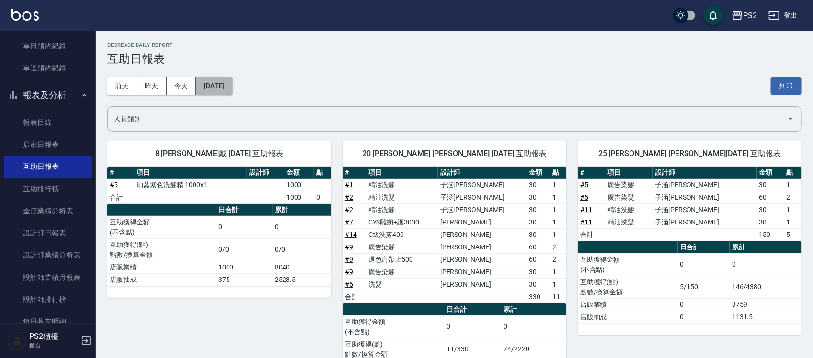
click at [219, 84] on button "[DATE]" at bounding box center [214, 86] width 36 height 18
click at [220, 84] on button "[DATE]" at bounding box center [214, 86] width 36 height 18
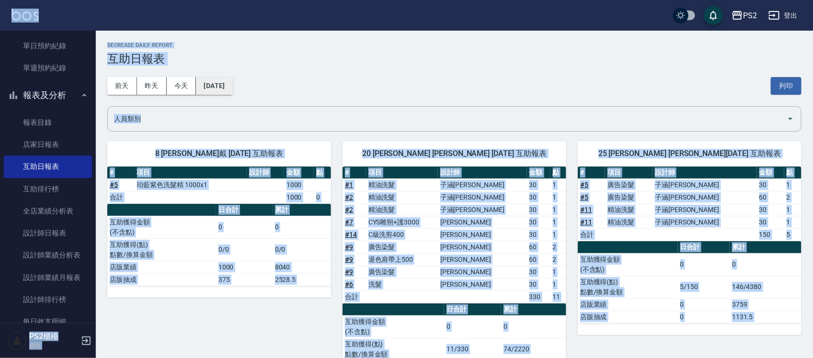
click at [232, 82] on button "[DATE]" at bounding box center [214, 86] width 36 height 18
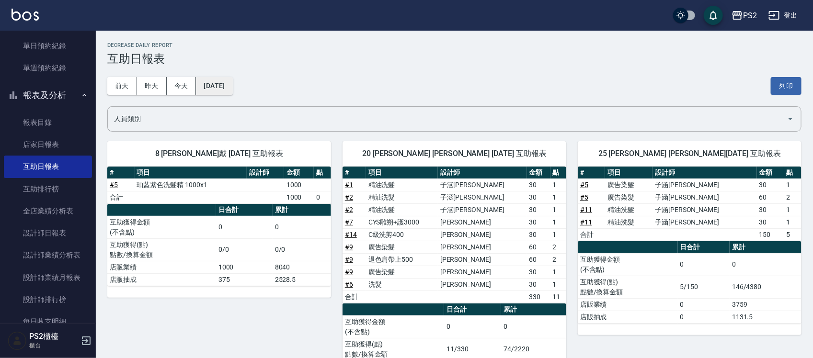
click at [228, 85] on button "[DATE]" at bounding box center [214, 86] width 36 height 18
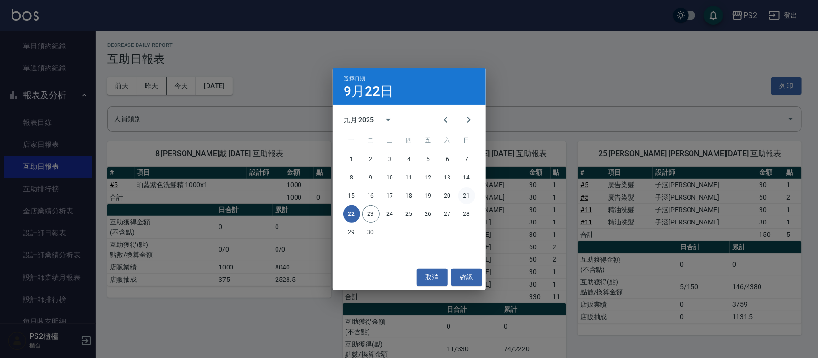
click at [460, 194] on button "21" at bounding box center [466, 195] width 17 height 17
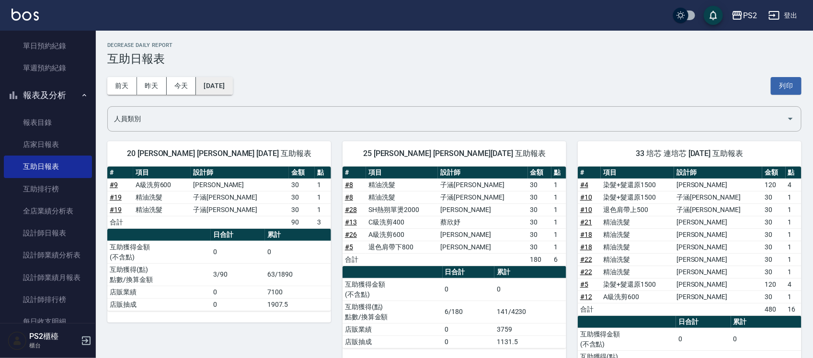
click at [232, 87] on button "[DATE]" at bounding box center [214, 86] width 36 height 18
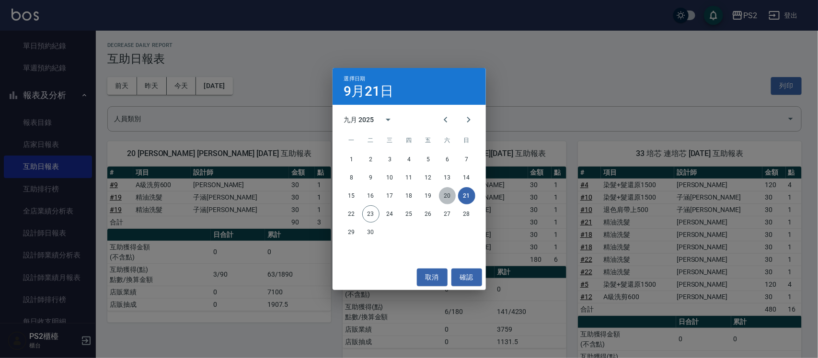
click at [447, 192] on button "20" at bounding box center [447, 195] width 17 height 17
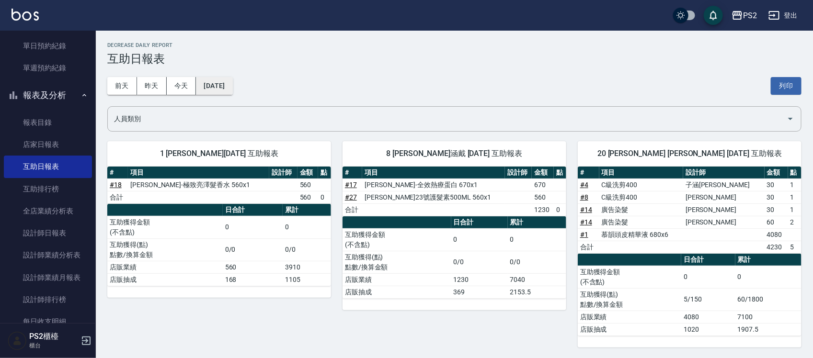
click at [221, 86] on button "[DATE]" at bounding box center [214, 86] width 36 height 18
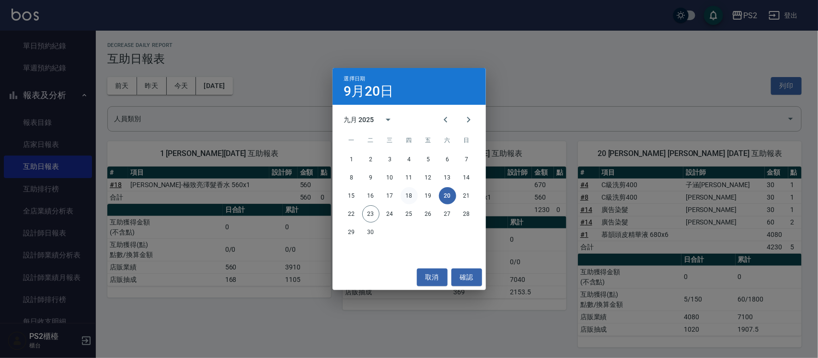
click at [415, 195] on button "18" at bounding box center [409, 195] width 17 height 17
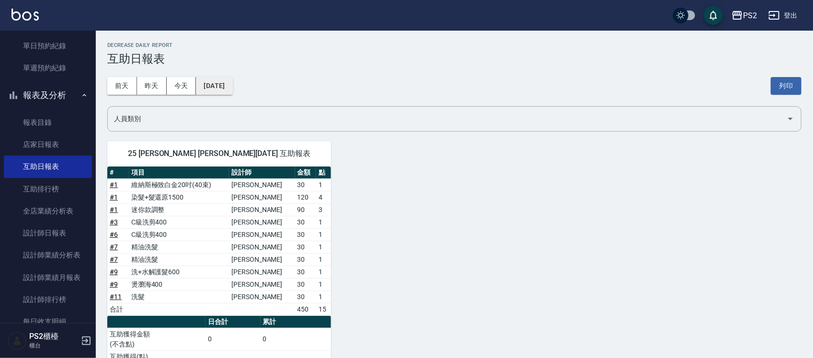
click at [232, 80] on button "[DATE]" at bounding box center [214, 86] width 36 height 18
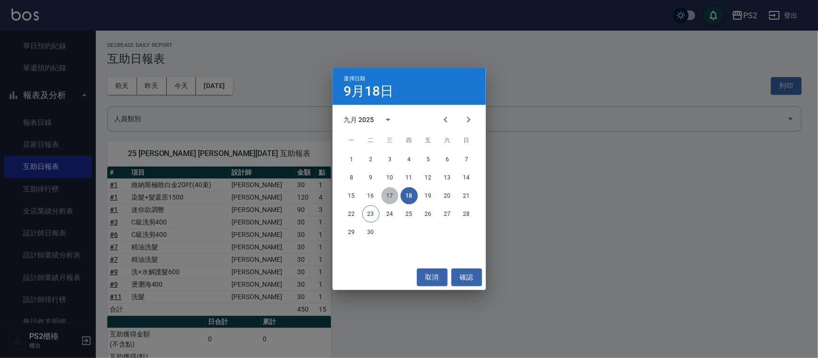
click at [393, 187] on button "17" at bounding box center [389, 195] width 17 height 17
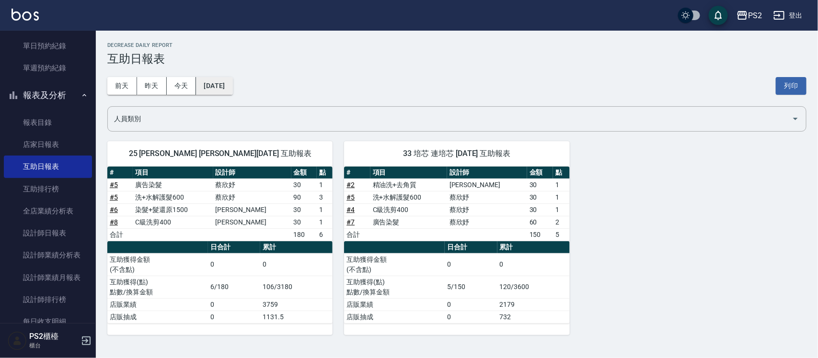
click at [229, 90] on button "[DATE]" at bounding box center [214, 86] width 36 height 18
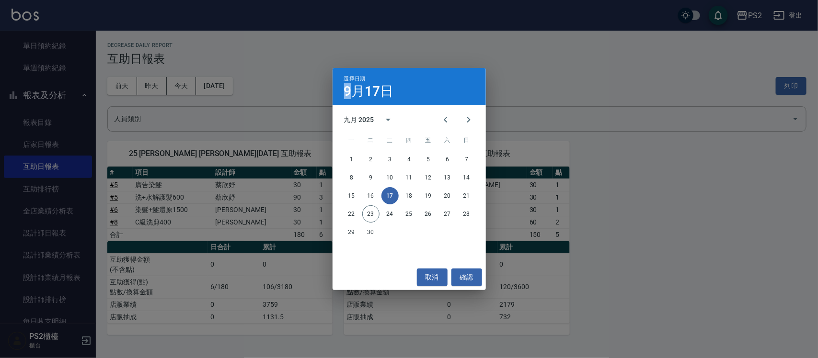
click at [228, 90] on div "選擇日期 [DATE] 九月 2025 一 二 三 四 五 六 日 1 2 3 4 5 6 7 8 9 10 11 12 13 14 15 16 17 18 …" at bounding box center [409, 179] width 818 height 358
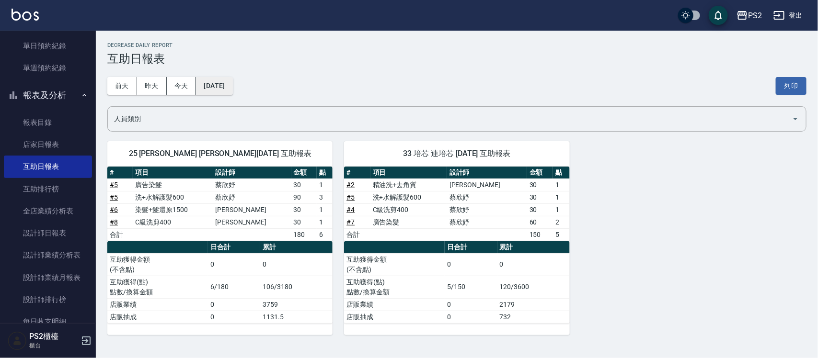
click at [232, 87] on button "[DATE]" at bounding box center [214, 86] width 36 height 18
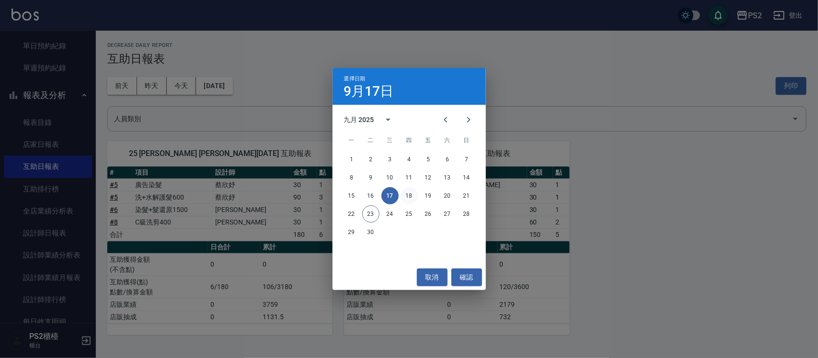
click at [403, 193] on button "18" at bounding box center [409, 195] width 17 height 17
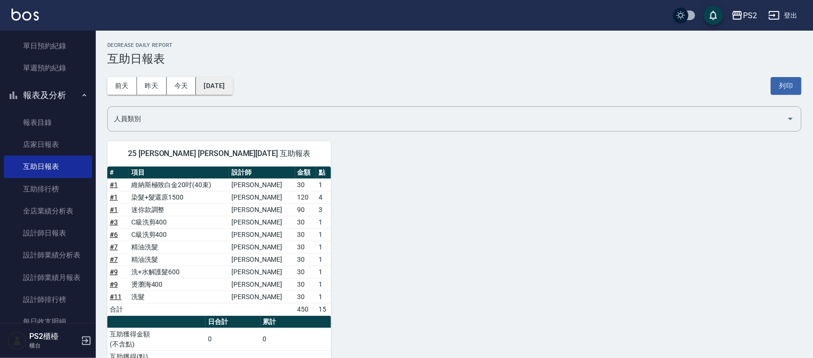
click at [232, 87] on button "[DATE]" at bounding box center [214, 86] width 36 height 18
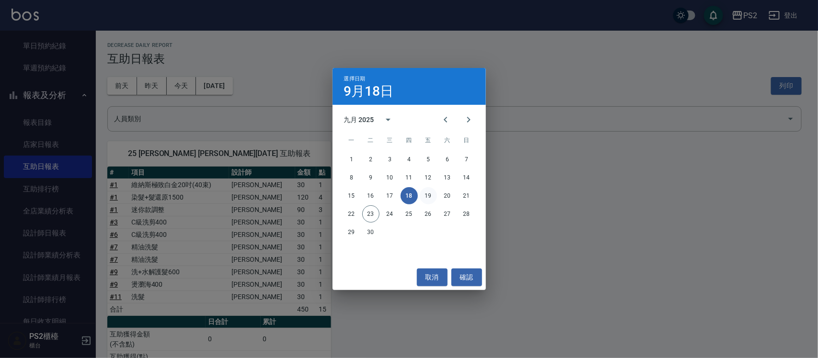
click at [425, 193] on button "19" at bounding box center [428, 195] width 17 height 17
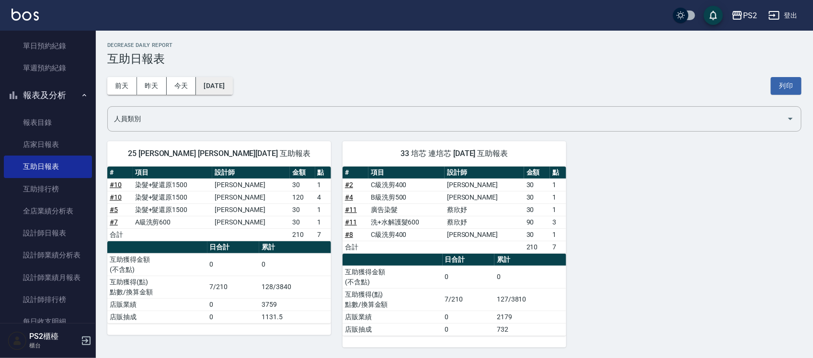
click at [232, 86] on button "[DATE]" at bounding box center [214, 86] width 36 height 18
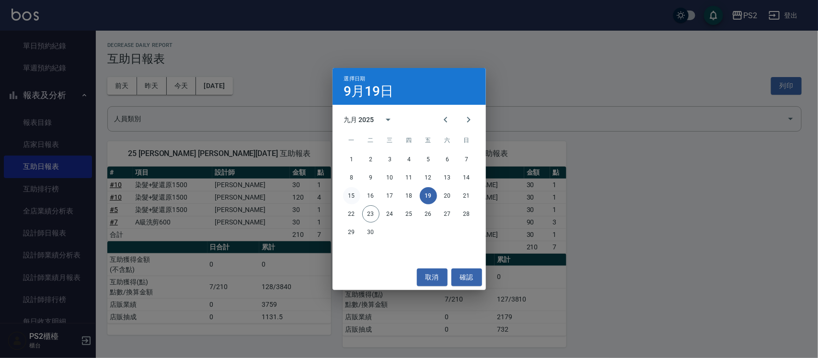
click at [351, 195] on button "15" at bounding box center [351, 195] width 17 height 17
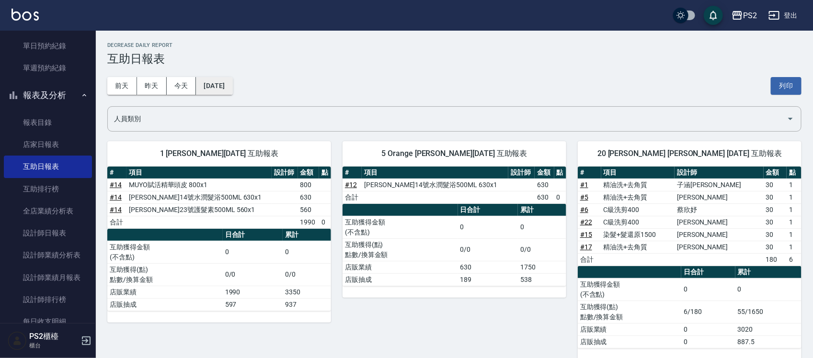
click at [210, 87] on button "[DATE]" at bounding box center [214, 86] width 36 height 18
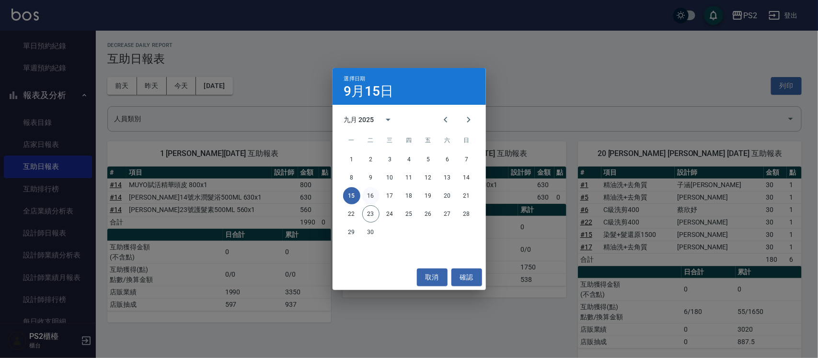
click at [370, 194] on button "16" at bounding box center [370, 195] width 17 height 17
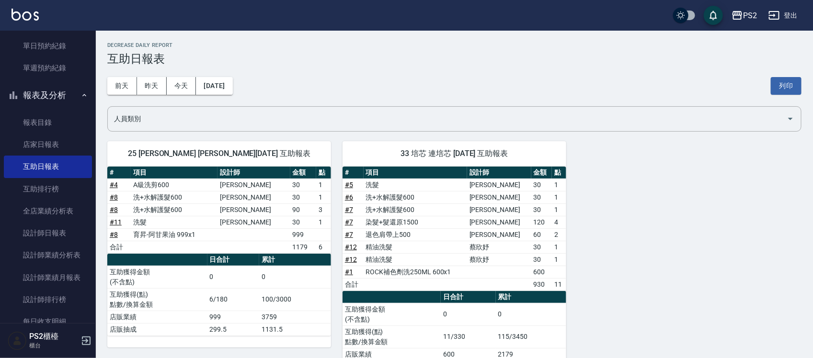
click at [226, 76] on div "[DATE] [DATE] [DATE] [DATE] 列印" at bounding box center [454, 86] width 694 height 41
click at [224, 89] on button "[DATE]" at bounding box center [214, 86] width 36 height 18
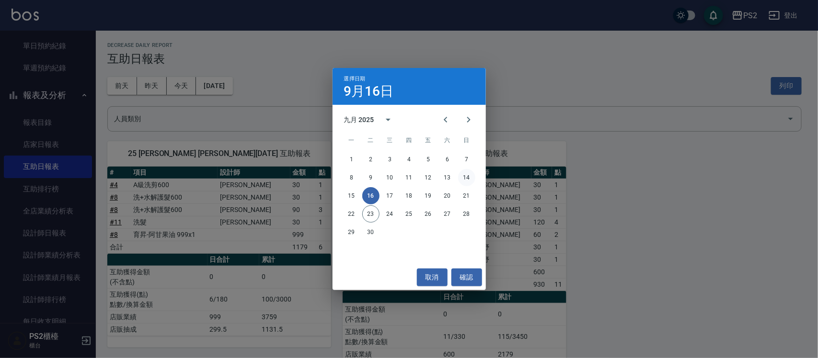
click at [465, 175] on button "14" at bounding box center [466, 177] width 17 height 17
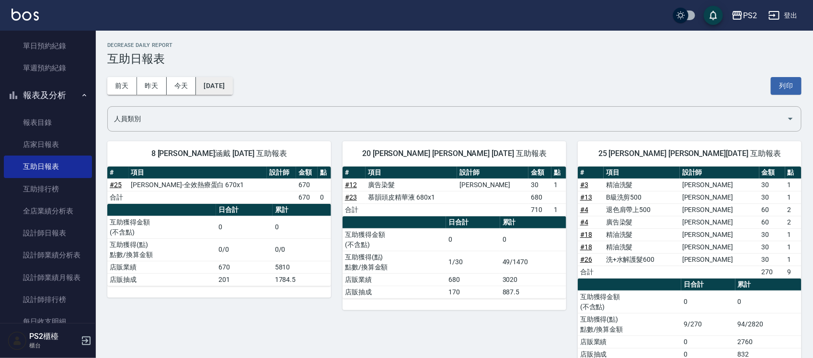
click at [232, 93] on button "[DATE]" at bounding box center [214, 86] width 36 height 18
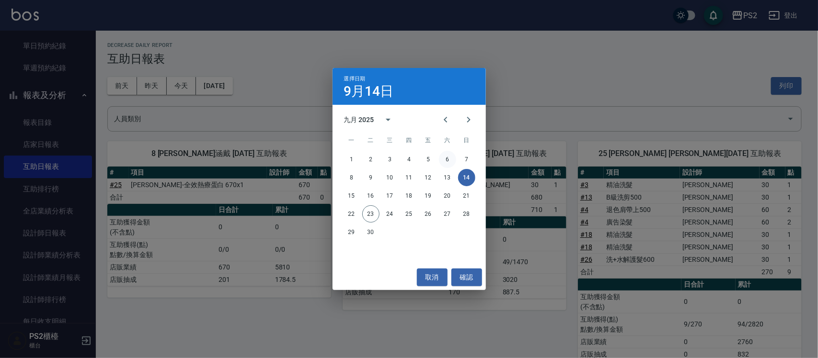
click at [454, 159] on button "6" at bounding box center [447, 159] width 17 height 17
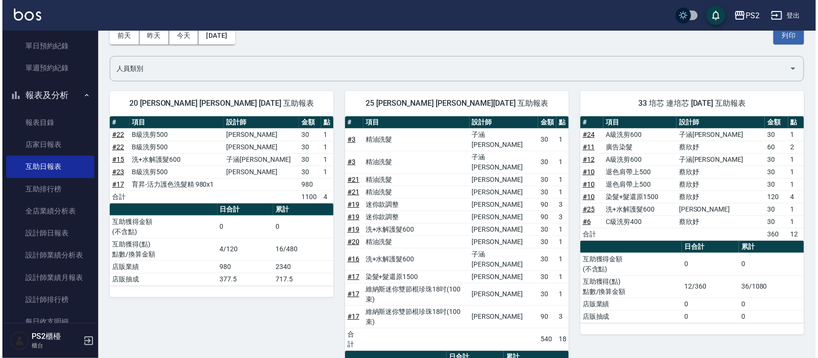
scroll to position [30, 0]
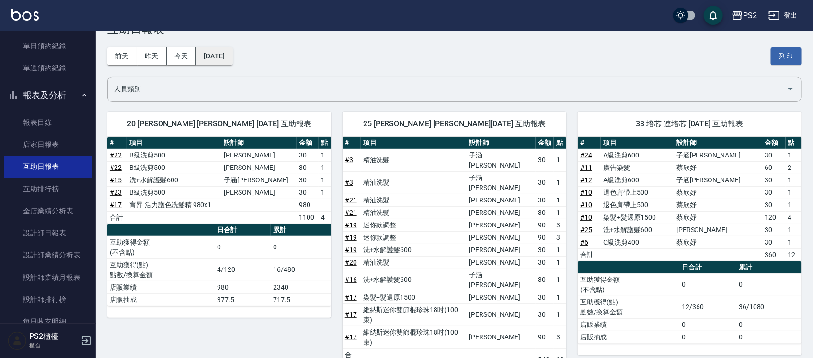
click at [232, 57] on button "[DATE]" at bounding box center [214, 56] width 36 height 18
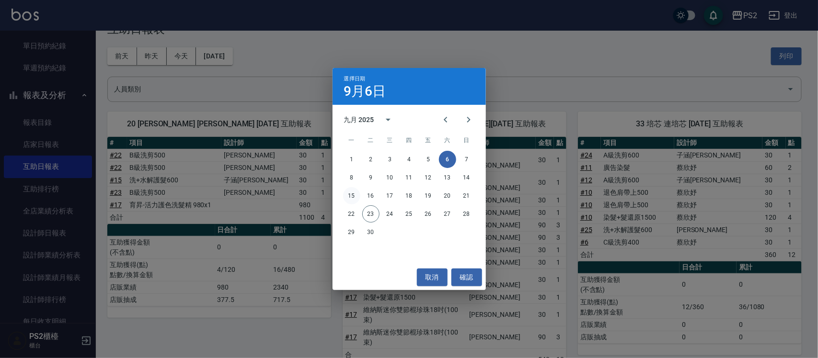
click at [349, 197] on button "15" at bounding box center [351, 195] width 17 height 17
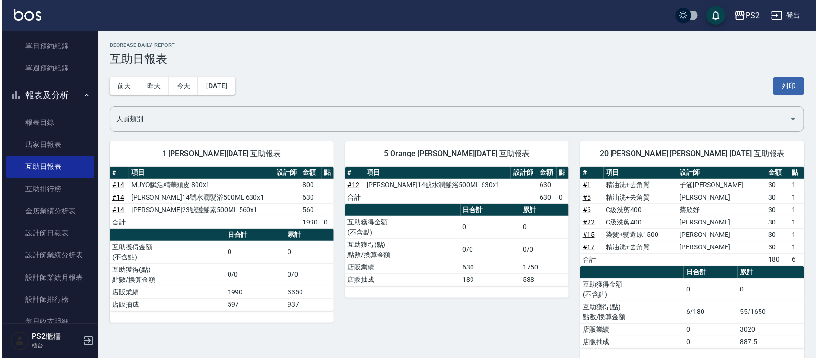
scroll to position [14, 0]
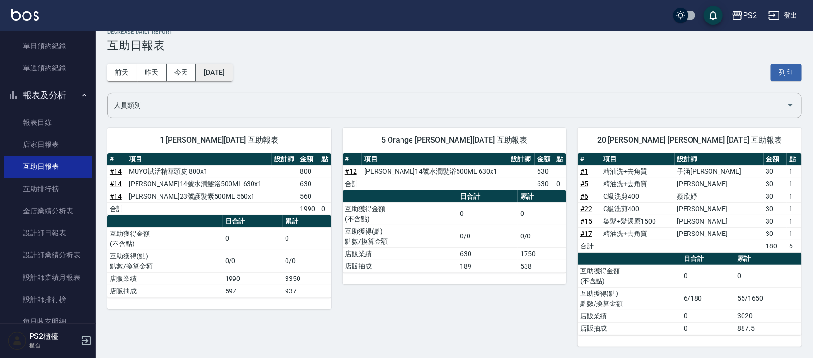
click at [232, 70] on button "[DATE]" at bounding box center [214, 73] width 36 height 18
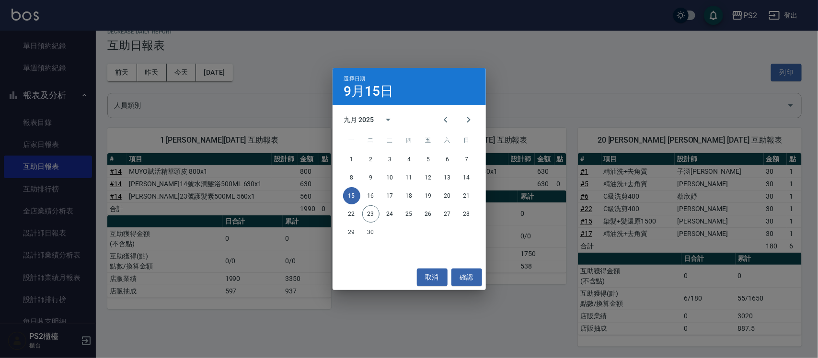
click at [343, 207] on div "22 23 24 25 26 27 28" at bounding box center [409, 214] width 153 height 17
click at [350, 212] on button "22" at bounding box center [351, 214] width 17 height 17
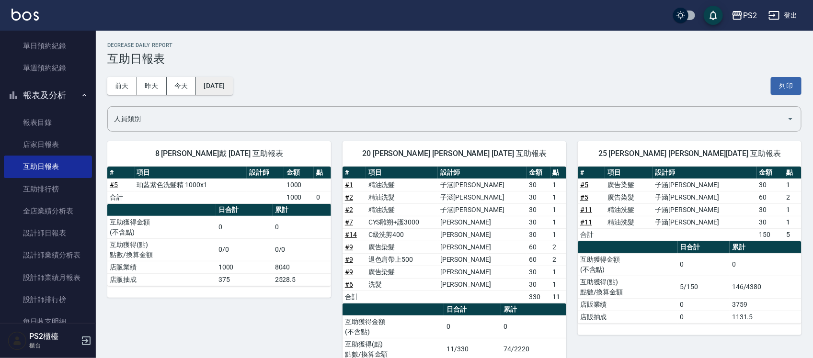
click at [214, 89] on button "[DATE]" at bounding box center [214, 86] width 36 height 18
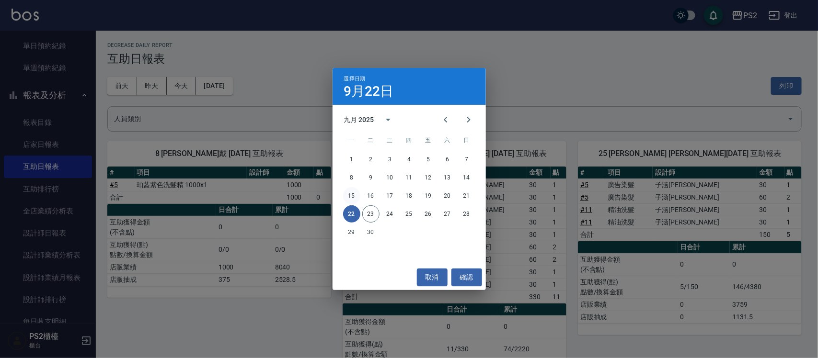
click at [358, 197] on button "15" at bounding box center [351, 195] width 17 height 17
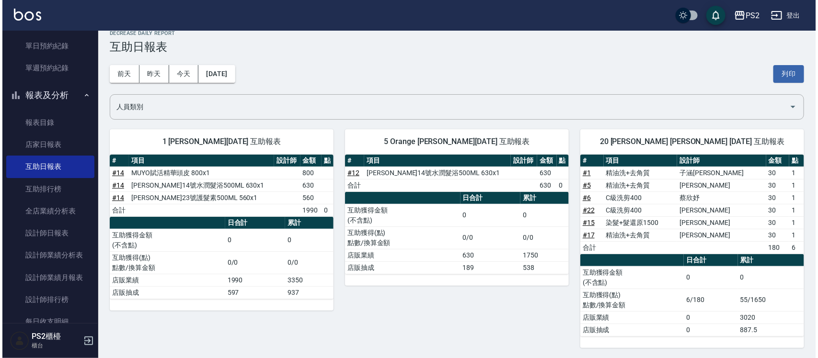
scroll to position [14, 0]
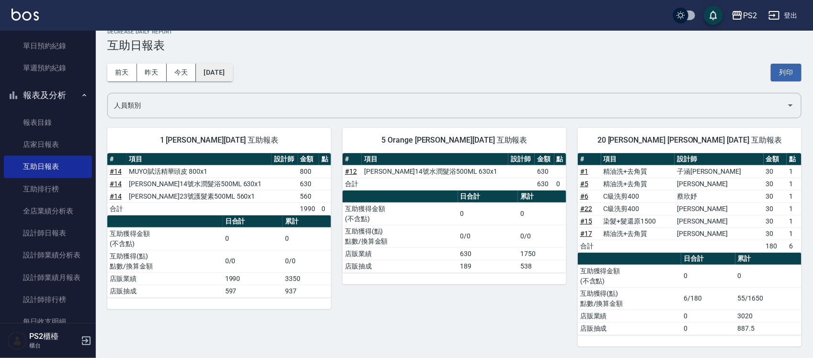
click at [232, 73] on button "[DATE]" at bounding box center [214, 73] width 36 height 18
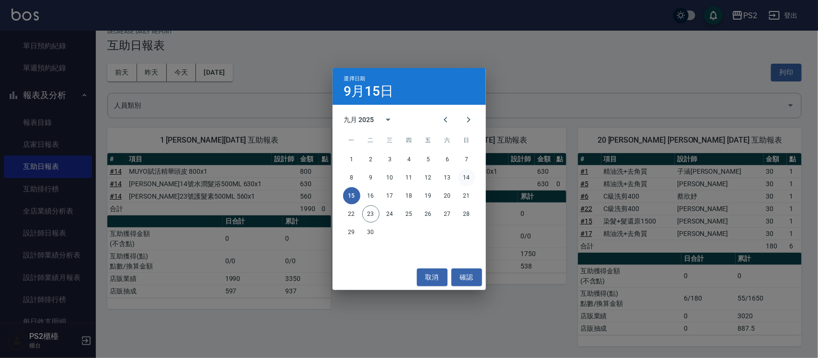
click at [469, 176] on button "14" at bounding box center [466, 177] width 17 height 17
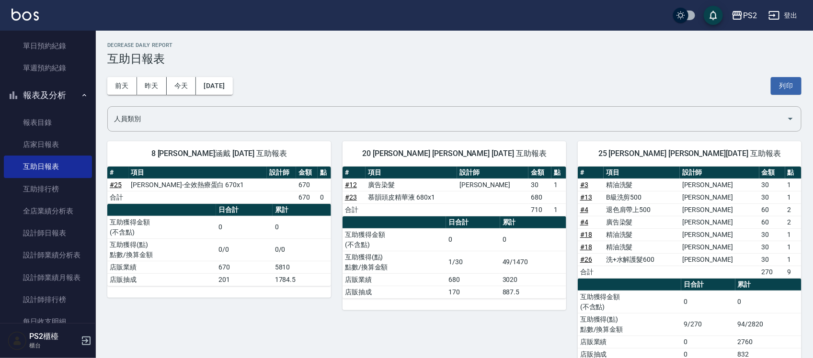
click at [217, 72] on div "[DATE] [DATE] [DATE] [DATE] 列印" at bounding box center [454, 86] width 694 height 41
click at [219, 85] on button "[DATE]" at bounding box center [214, 86] width 36 height 18
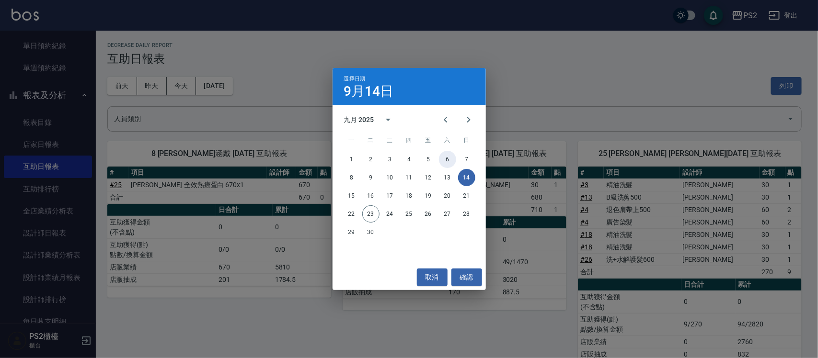
click at [453, 157] on button "6" at bounding box center [447, 159] width 17 height 17
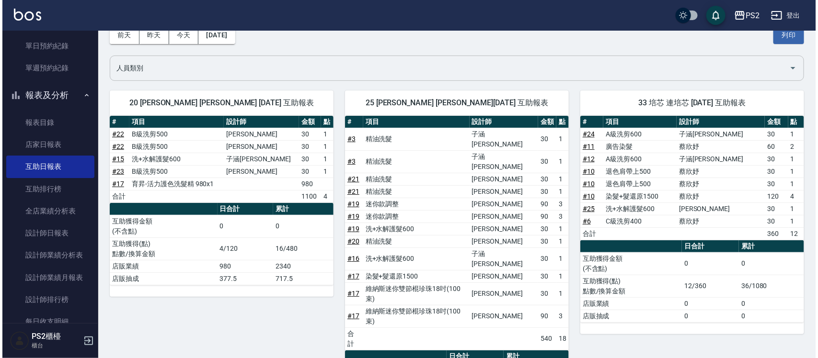
scroll to position [30, 0]
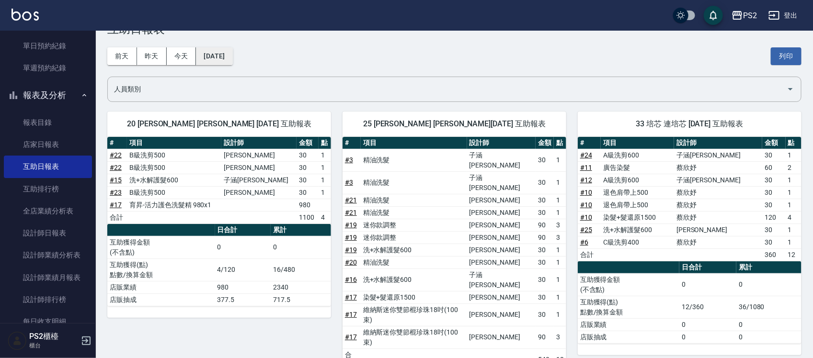
click at [202, 48] on button "[DATE]" at bounding box center [214, 56] width 36 height 18
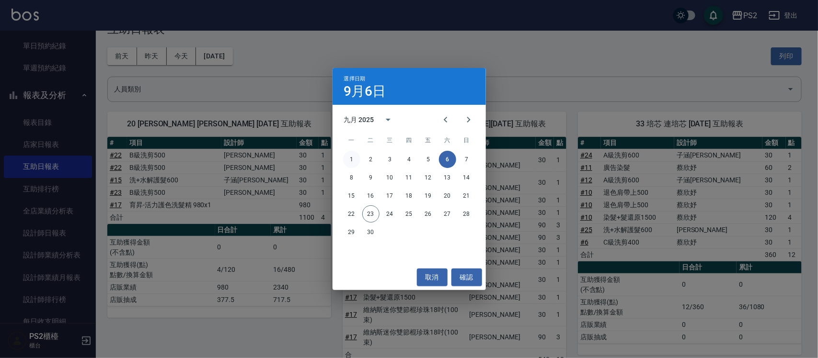
click at [351, 155] on button "1" at bounding box center [351, 159] width 17 height 17
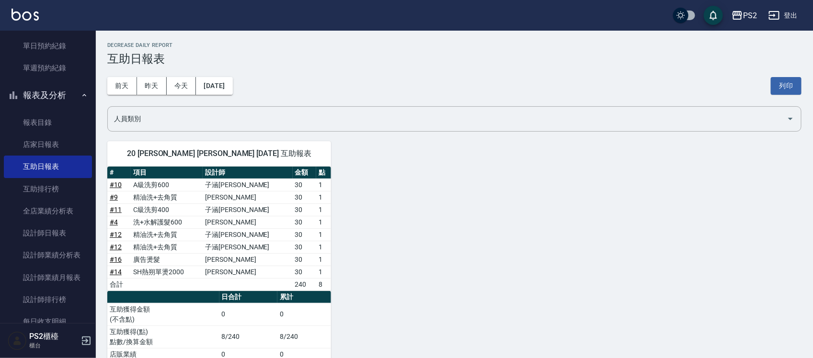
click at [225, 76] on div "[DATE] [DATE] [DATE] [DATE] 列印" at bounding box center [454, 86] width 694 height 41
click at [228, 85] on button "[DATE]" at bounding box center [214, 86] width 36 height 18
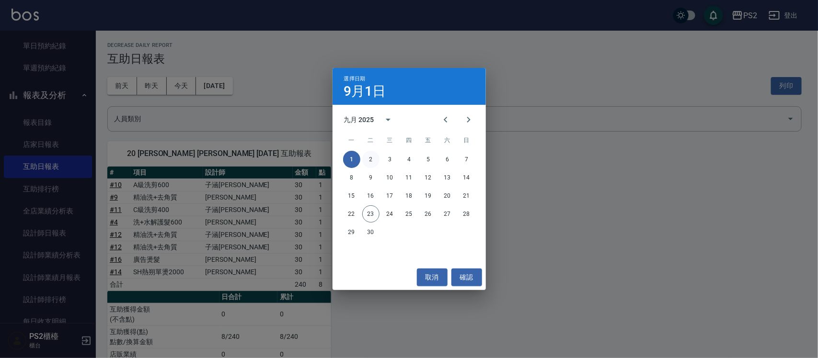
click at [368, 159] on button "2" at bounding box center [370, 159] width 17 height 17
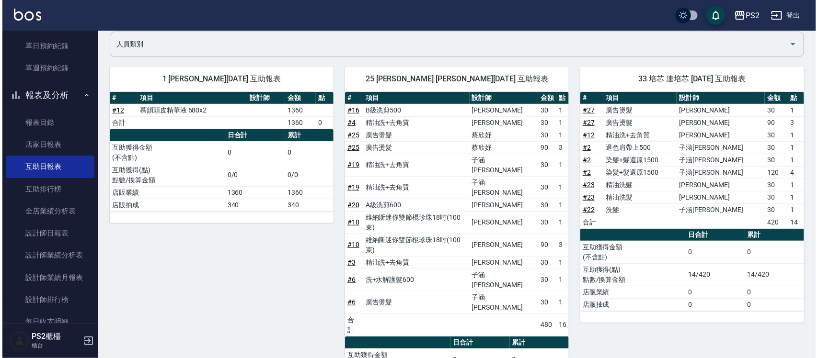
scroll to position [30, 0]
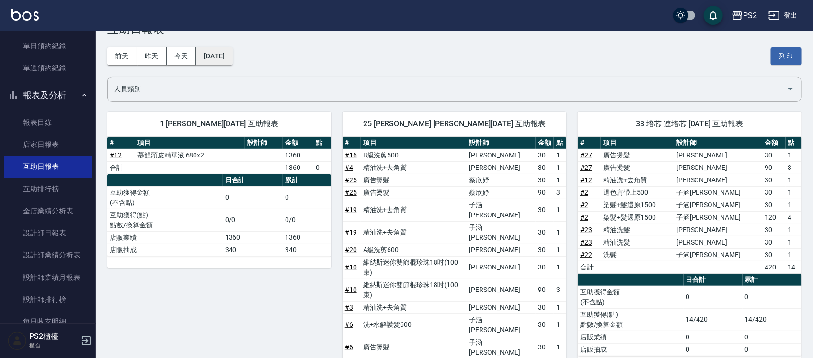
click at [204, 53] on button "[DATE]" at bounding box center [214, 56] width 36 height 18
click at [211, 58] on button "[DATE]" at bounding box center [214, 56] width 36 height 18
click at [232, 58] on button "[DATE]" at bounding box center [214, 56] width 36 height 18
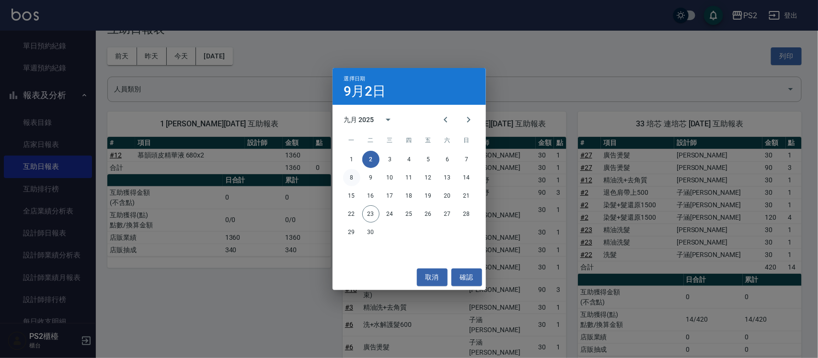
click at [350, 171] on button "8" at bounding box center [351, 177] width 17 height 17
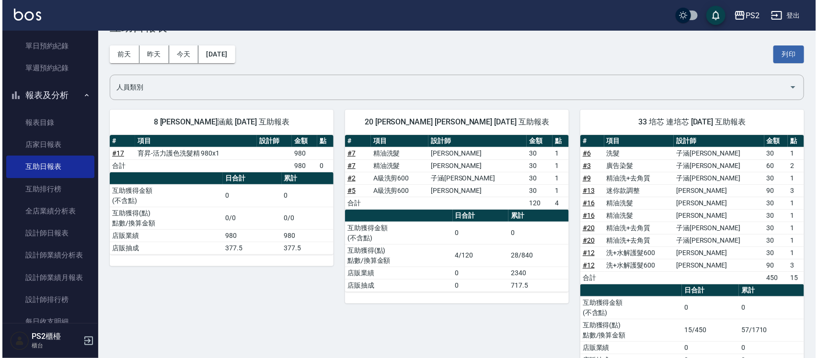
scroll to position [5, 0]
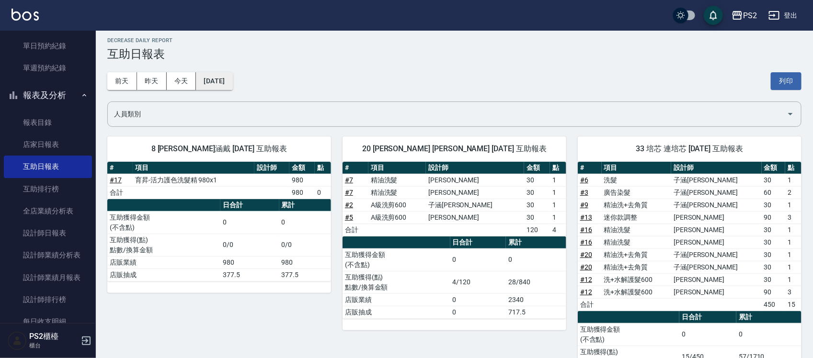
click at [228, 84] on button "[DATE]" at bounding box center [214, 81] width 36 height 18
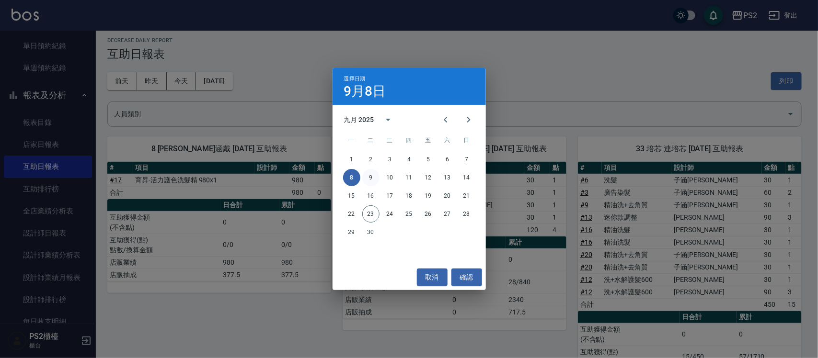
click at [371, 178] on button "9" at bounding box center [370, 177] width 17 height 17
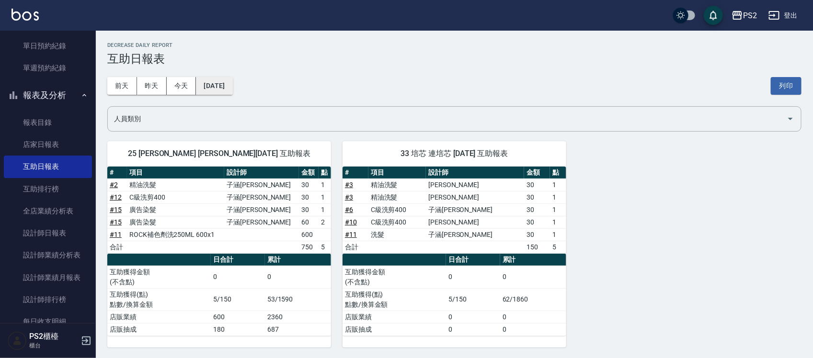
click at [231, 92] on button "[DATE]" at bounding box center [214, 86] width 36 height 18
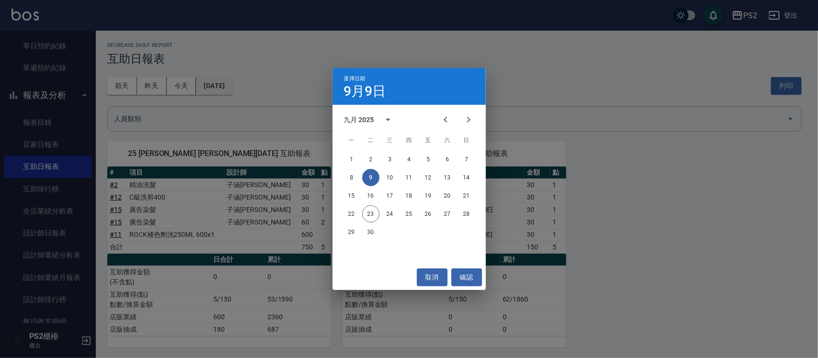
click at [231, 92] on div "選擇日期 9月9日 九月 2025 一 二 三 四 五 六 日 1 2 3 4 5 6 7 8 9 10 11 12 13 14 15 16 17 18 19…" at bounding box center [409, 179] width 818 height 358
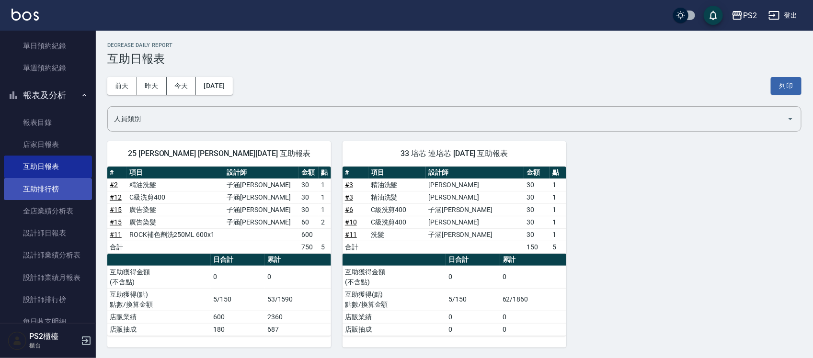
click at [50, 192] on link "互助排行榜" at bounding box center [48, 189] width 88 height 22
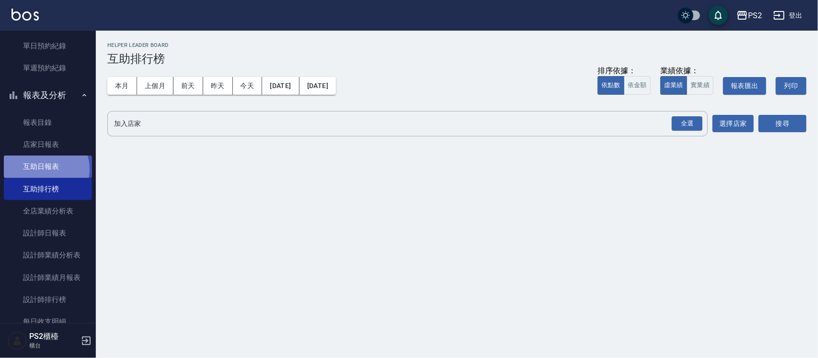
click at [43, 169] on link "互助日報表" at bounding box center [48, 167] width 88 height 22
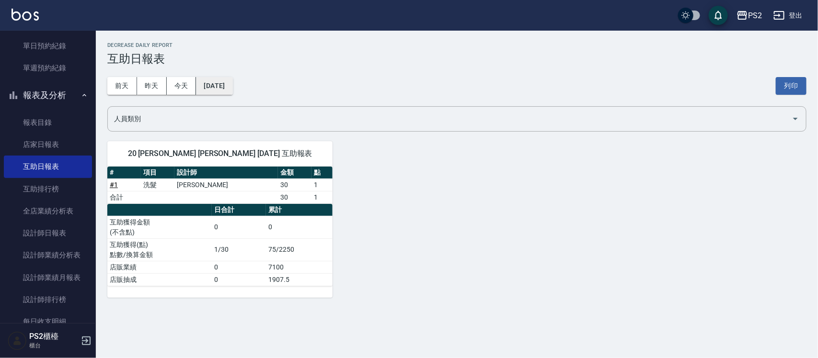
click at [229, 84] on button "[DATE]" at bounding box center [214, 86] width 36 height 18
click at [232, 90] on button "[DATE]" at bounding box center [214, 86] width 36 height 18
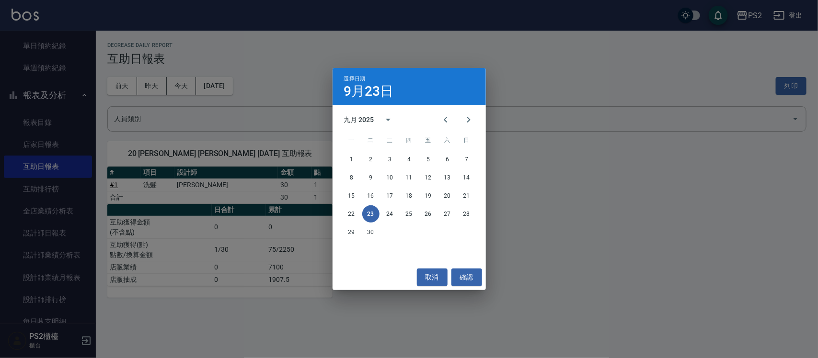
click at [459, 169] on div "8 9 10 11 12 13 14" at bounding box center [409, 177] width 153 height 17
click at [467, 181] on button "14" at bounding box center [466, 177] width 17 height 17
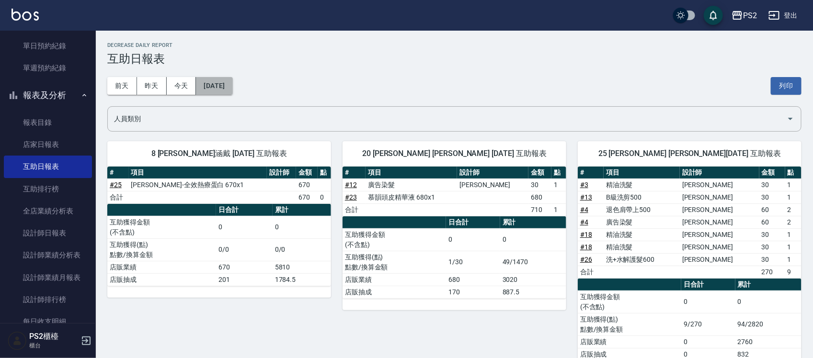
click at [232, 84] on button "[DATE]" at bounding box center [214, 86] width 36 height 18
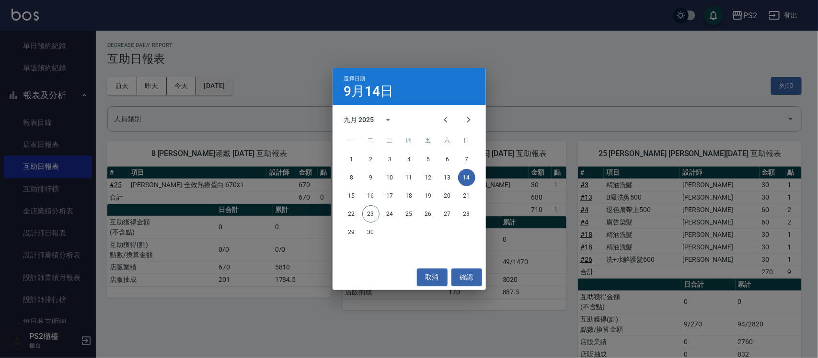
click at [235, 84] on div "選擇日期 [DATE] 九月 2025 一 二 三 四 五 六 日 1 2 3 4 5 6 7 8 9 10 11 12 13 14 15 16 17 18 …" at bounding box center [409, 179] width 818 height 358
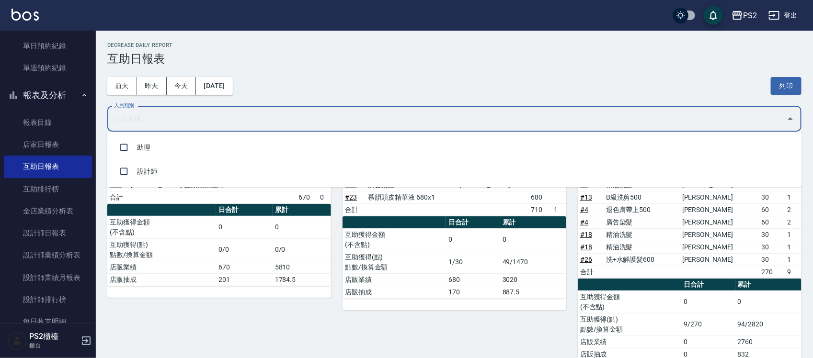
click at [284, 120] on input "人員類別" at bounding box center [447, 119] width 671 height 17
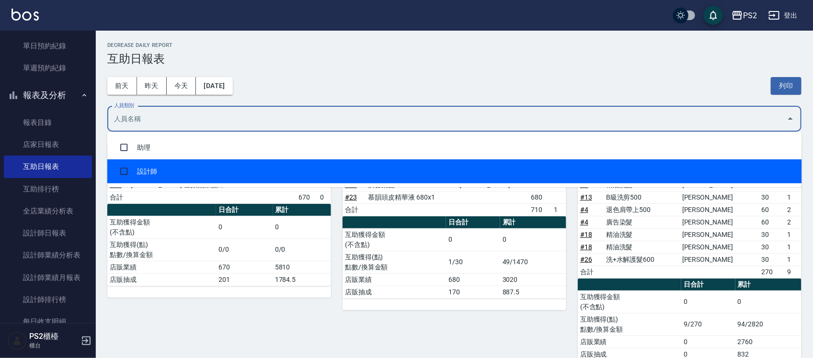
click at [198, 169] on li "設計師" at bounding box center [454, 172] width 695 height 24
checkbox input "true"
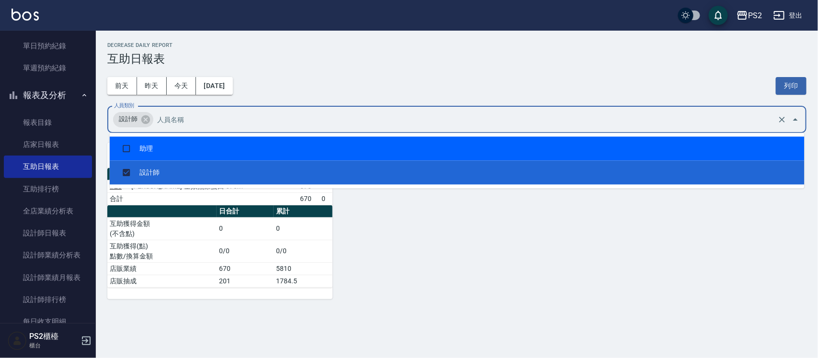
click at [212, 116] on input "人員類別" at bounding box center [465, 119] width 620 height 17
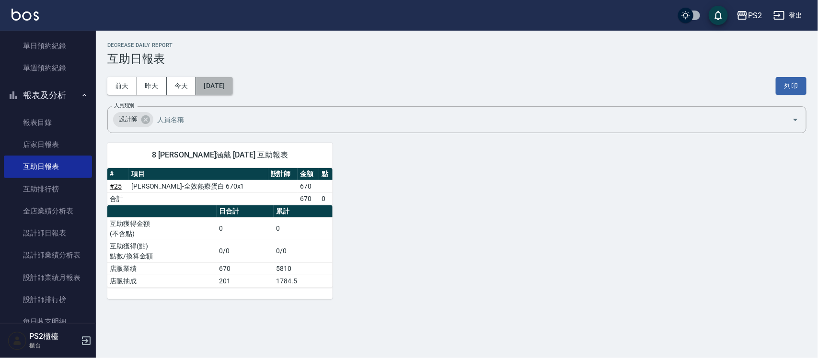
click at [211, 87] on button "[DATE]" at bounding box center [214, 86] width 36 height 18
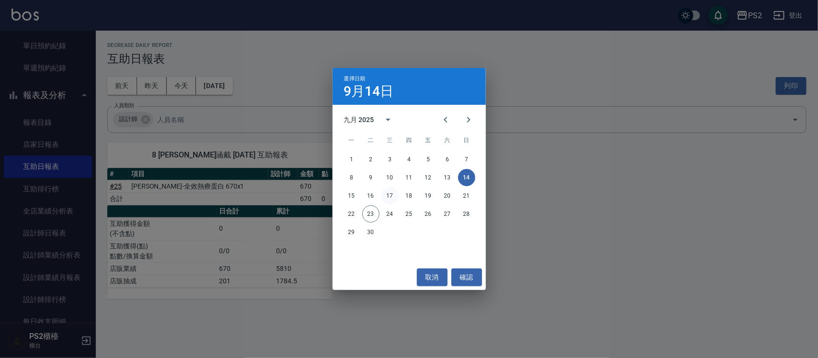
click at [390, 197] on button "17" at bounding box center [389, 195] width 17 height 17
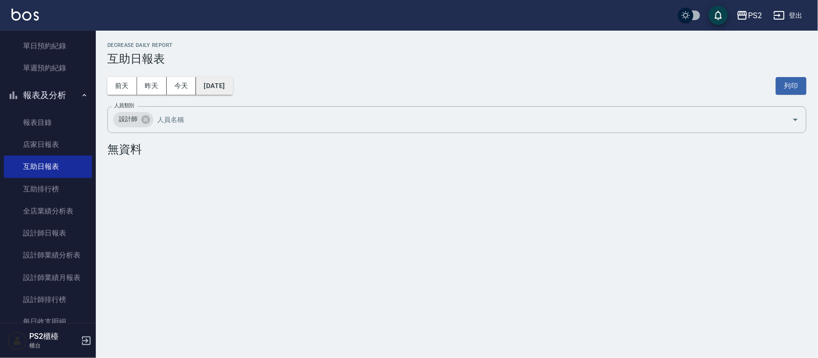
click at [230, 81] on button "[DATE]" at bounding box center [214, 86] width 36 height 18
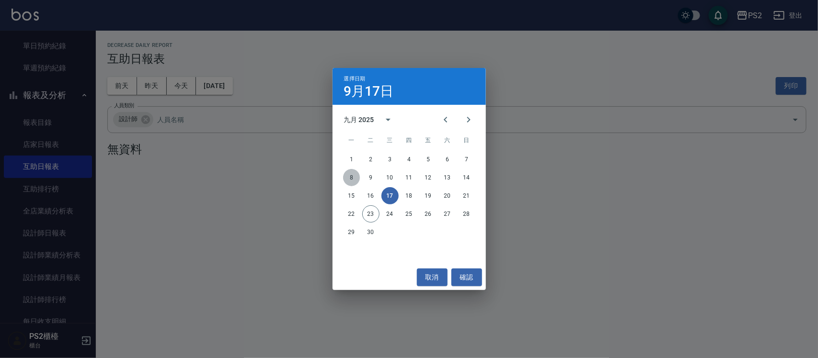
click at [346, 171] on button "8" at bounding box center [351, 177] width 17 height 17
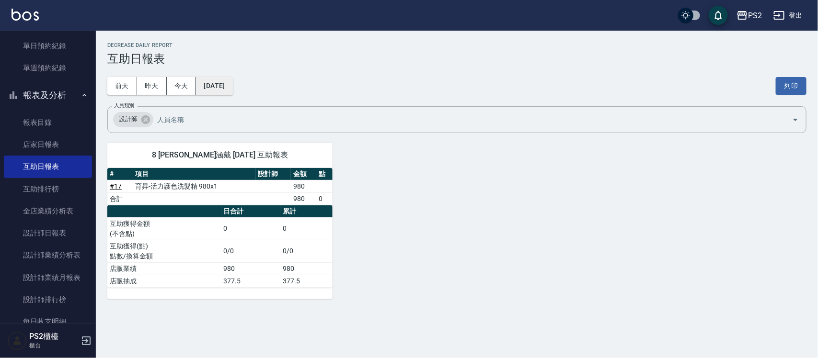
click at [226, 80] on button "[DATE]" at bounding box center [214, 86] width 36 height 18
click at [232, 84] on button "[DATE]" at bounding box center [214, 86] width 36 height 18
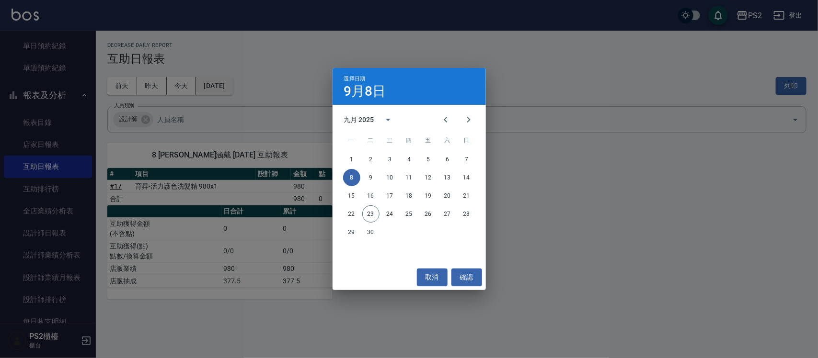
click at [244, 84] on div "選擇日期 [DATE] 九月 2025 一 二 三 四 五 六 日 1 2 3 4 5 6 7 8 9 10 11 12 13 14 15 16 17 18 …" at bounding box center [409, 179] width 818 height 358
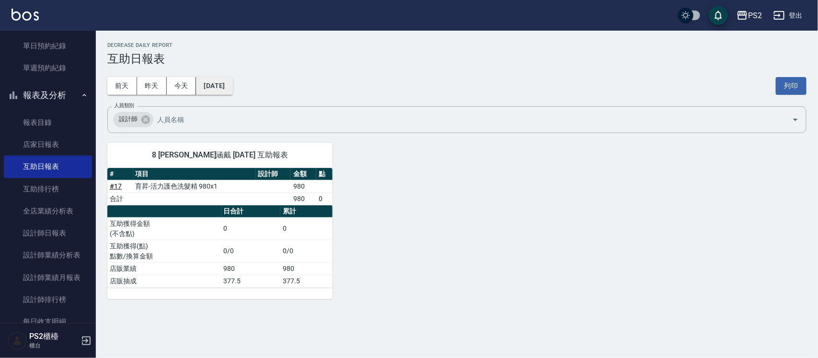
click at [222, 82] on button "[DATE]" at bounding box center [214, 86] width 36 height 18
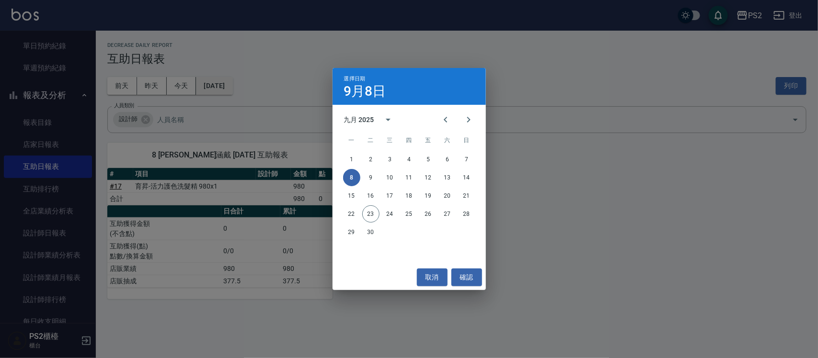
click at [222, 82] on div "選擇日期 [DATE] 九月 2025 一 二 三 四 五 六 日 1 2 3 4 5 6 7 8 9 10 11 12 13 14 15 16 17 18 …" at bounding box center [409, 179] width 818 height 358
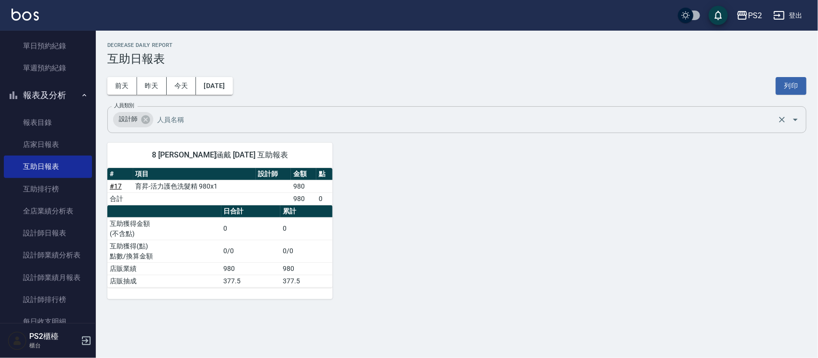
click at [228, 114] on input "人員類別" at bounding box center [465, 119] width 620 height 17
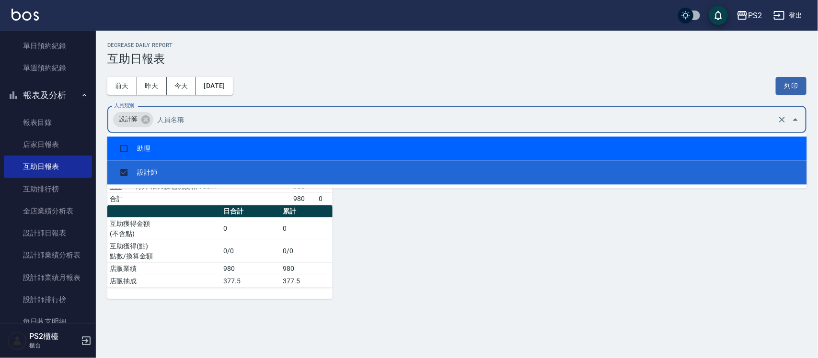
click at [163, 146] on li "助理" at bounding box center [457, 149] width 700 height 24
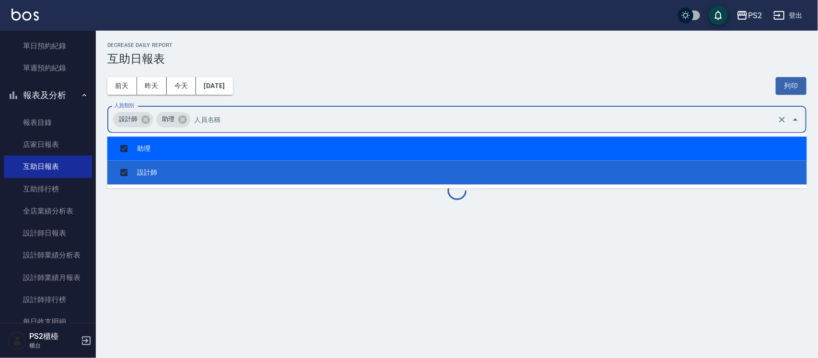
click at [163, 146] on li "助理" at bounding box center [457, 149] width 700 height 24
checkbox input "false"
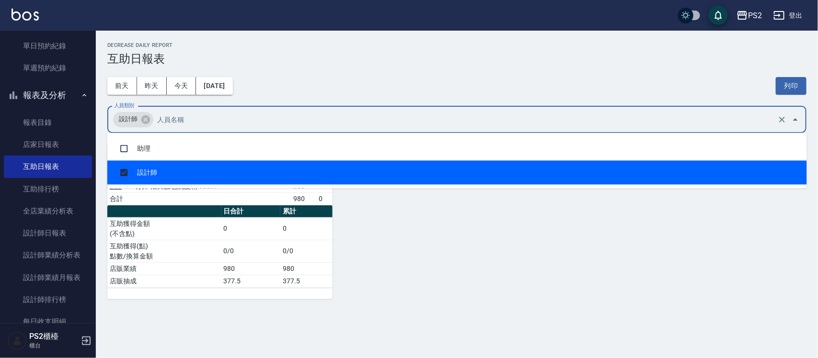
click at [130, 169] on input "checkbox" at bounding box center [124, 173] width 18 height 18
checkbox input "false"
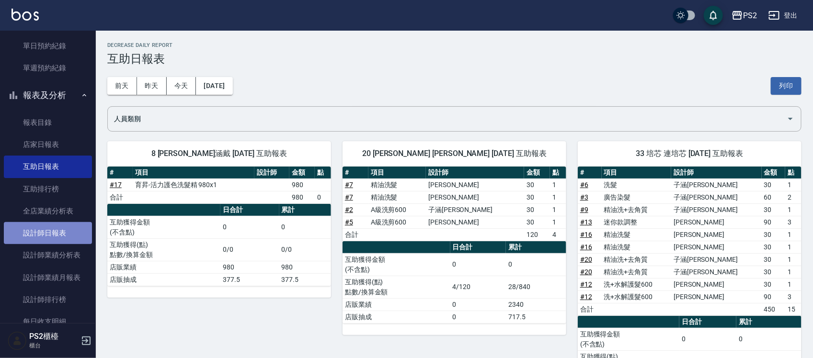
click at [72, 223] on link "設計師日報表" at bounding box center [48, 233] width 88 height 22
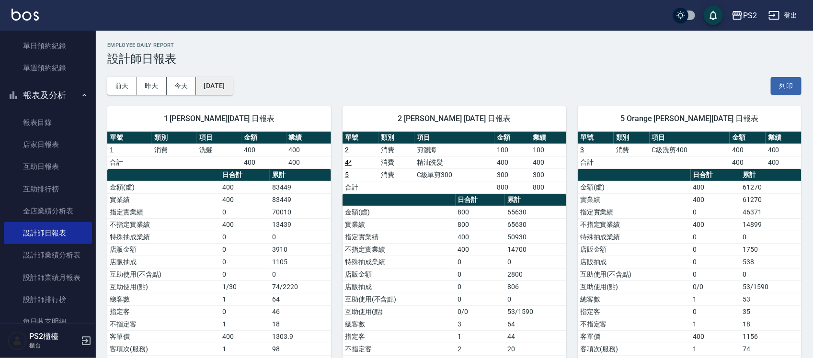
click at [219, 84] on button "[DATE]" at bounding box center [214, 86] width 36 height 18
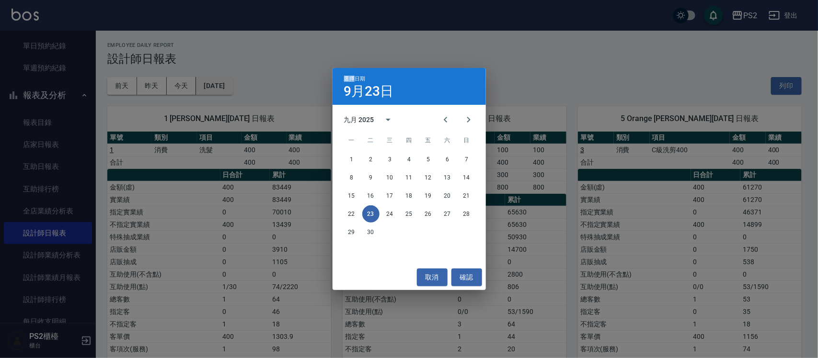
click at [219, 84] on div "選擇日期 [DATE] 九月 2025 一 二 三 四 五 六 日 1 2 3 4 5 6 7 8 9 10 11 12 13 14 15 16 17 18 …" at bounding box center [409, 179] width 818 height 358
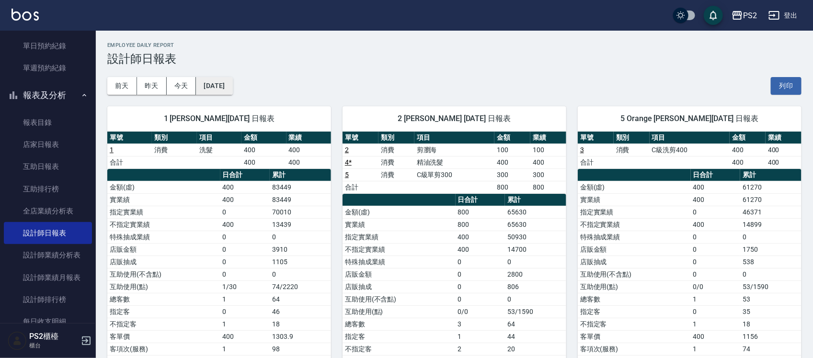
click at [219, 84] on button "[DATE]" at bounding box center [214, 86] width 36 height 18
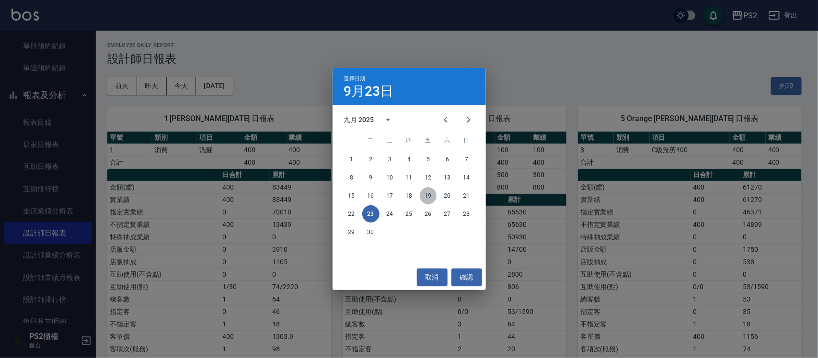
click at [427, 201] on button "19" at bounding box center [428, 195] width 17 height 17
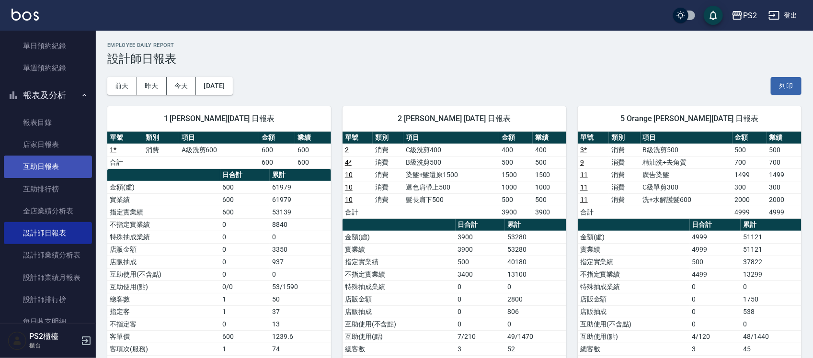
click at [60, 158] on link "互助日報表" at bounding box center [48, 167] width 88 height 22
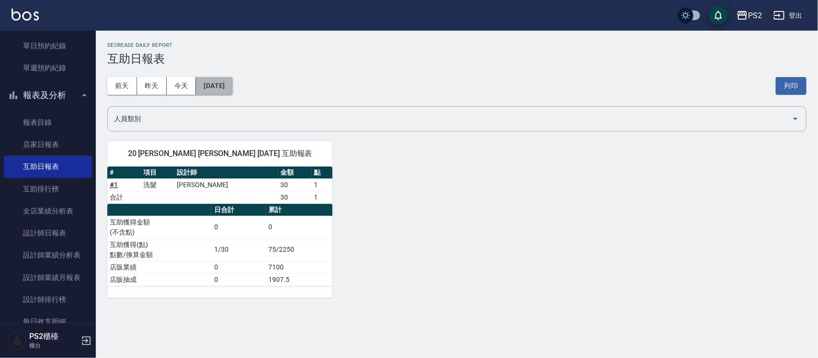
click at [232, 84] on button "[DATE]" at bounding box center [214, 86] width 36 height 18
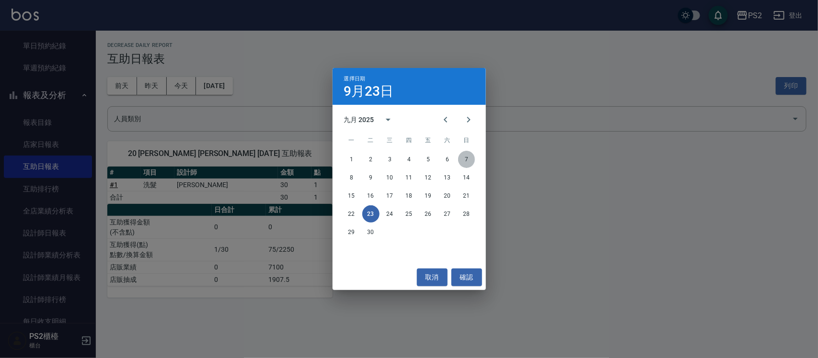
click at [469, 161] on button "7" at bounding box center [466, 159] width 17 height 17
click at [469, 161] on div "PS2 [DATE] 互助日報表 列印時間： [DATE][PHONE_NUMBER]:05 Decrease Daily Report 互助日報表 [DAT…" at bounding box center [457, 170] width 722 height 279
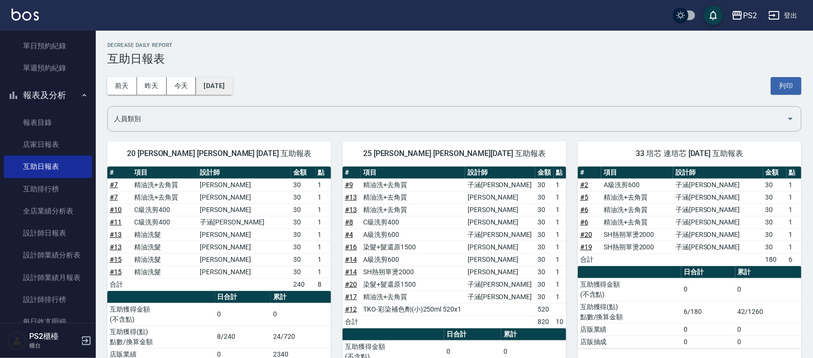
click at [228, 84] on button "[DATE]" at bounding box center [214, 86] width 36 height 18
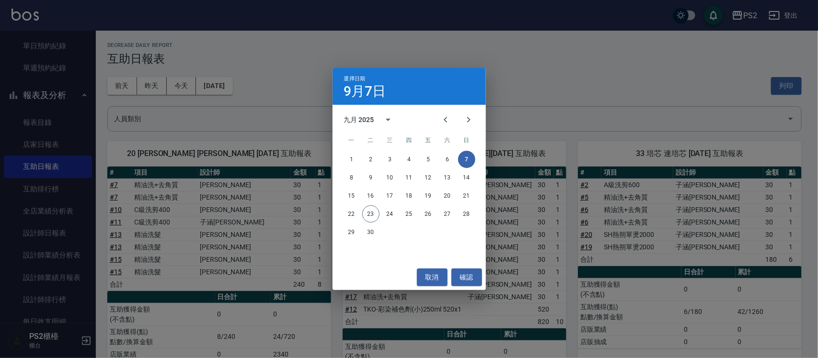
click at [438, 158] on div "1 2 3 4 5 6 7" at bounding box center [409, 159] width 153 height 17
click at [447, 158] on button "6" at bounding box center [447, 159] width 17 height 17
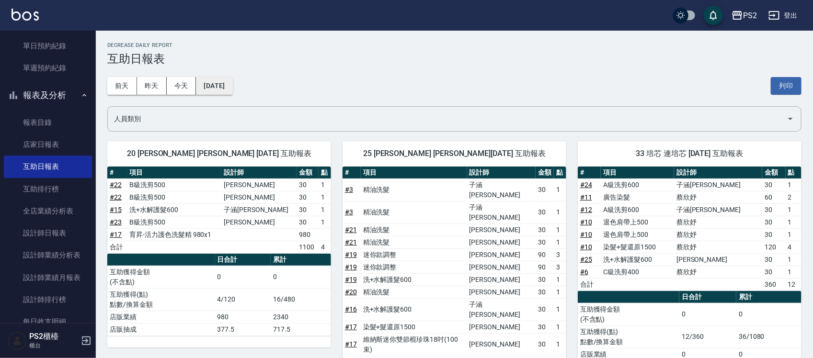
click at [229, 90] on button "[DATE]" at bounding box center [214, 86] width 36 height 18
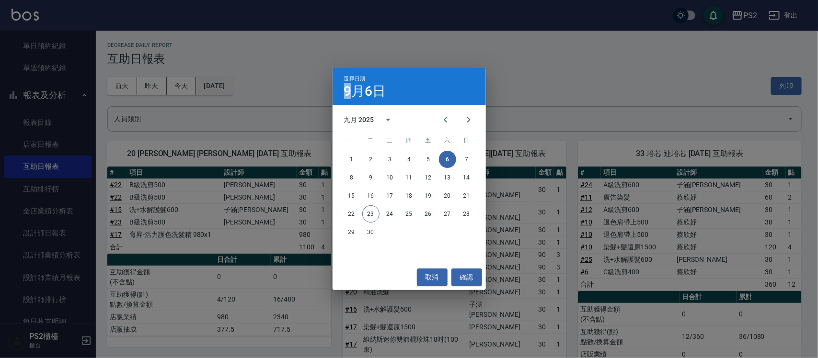
click at [229, 90] on div "選擇日期 [DATE] 九月 2025 一 二 三 四 五 六 日 1 2 3 4 5 6 7 8 9 10 11 12 13 14 15 16 17 18 …" at bounding box center [409, 179] width 818 height 358
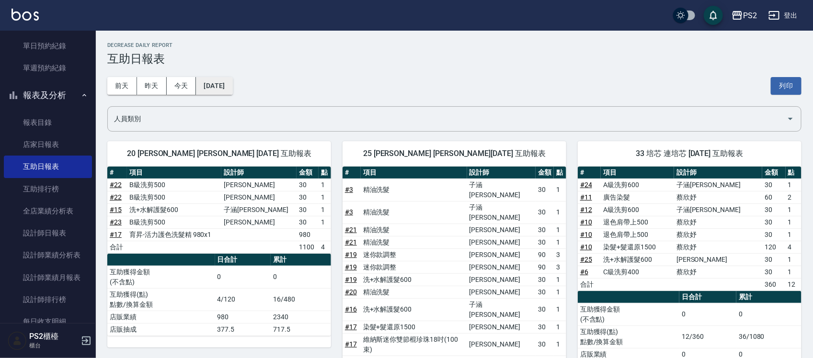
click at [228, 86] on button "[DATE]" at bounding box center [214, 86] width 36 height 18
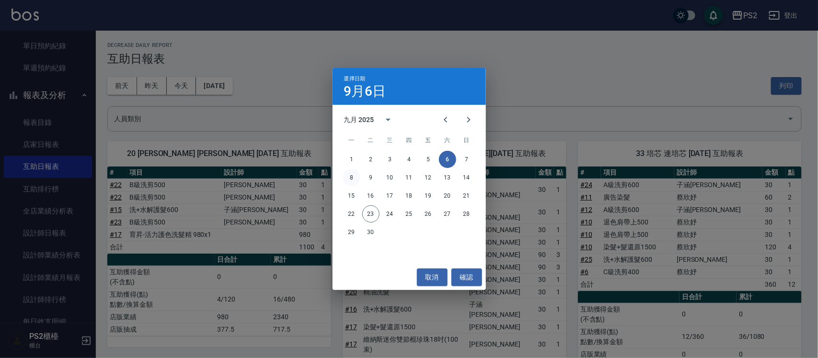
click at [353, 175] on button "8" at bounding box center [351, 177] width 17 height 17
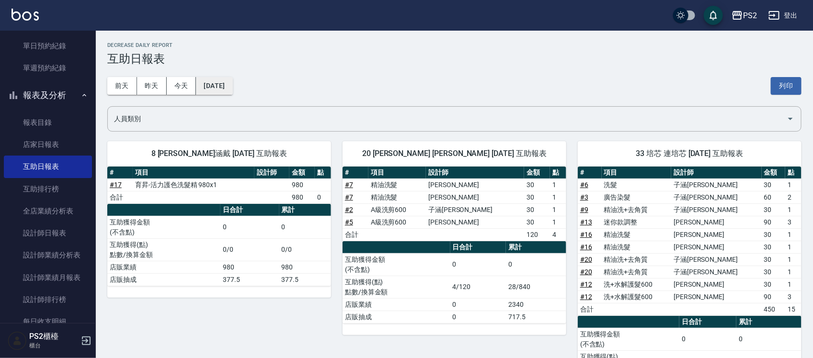
click at [232, 83] on button "[DATE]" at bounding box center [214, 86] width 36 height 18
click at [232, 86] on button "[DATE]" at bounding box center [214, 86] width 36 height 18
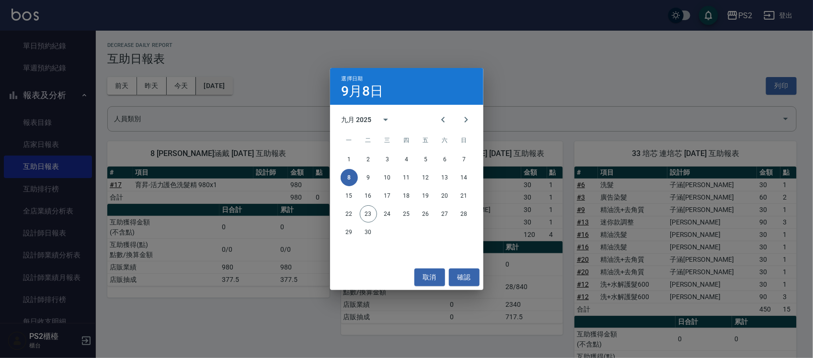
click at [241, 86] on div "選擇日期 [DATE] 九月 2025 一 二 三 四 五 六 日 1 2 3 4 5 6 7 8 9 10 11 12 13 14 15 16 17 18 …" at bounding box center [406, 179] width 813 height 358
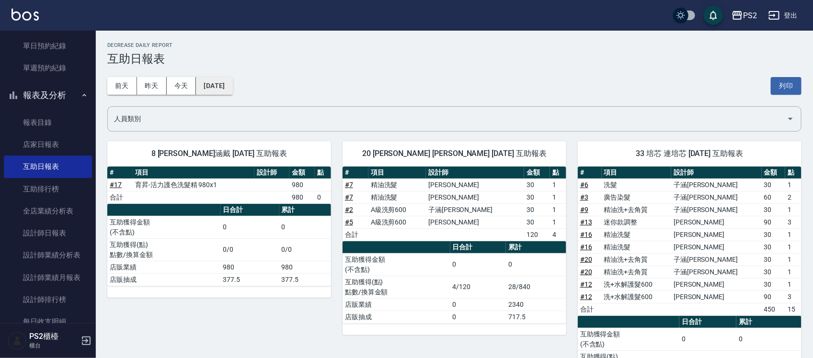
click at [211, 86] on button "[DATE]" at bounding box center [214, 86] width 36 height 18
click at [216, 80] on button "[DATE]" at bounding box center [214, 86] width 36 height 18
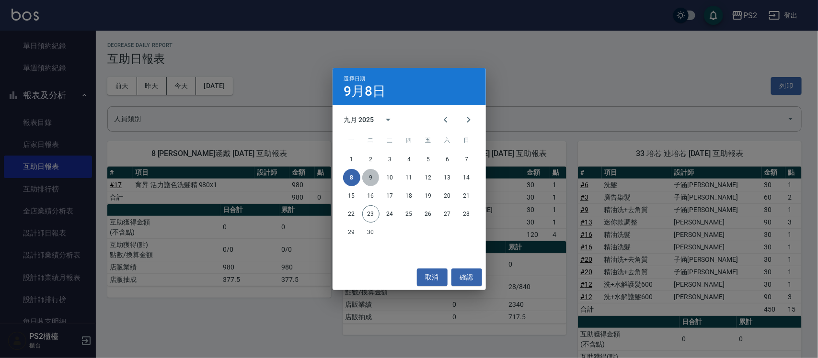
click at [367, 173] on button "9" at bounding box center [370, 177] width 17 height 17
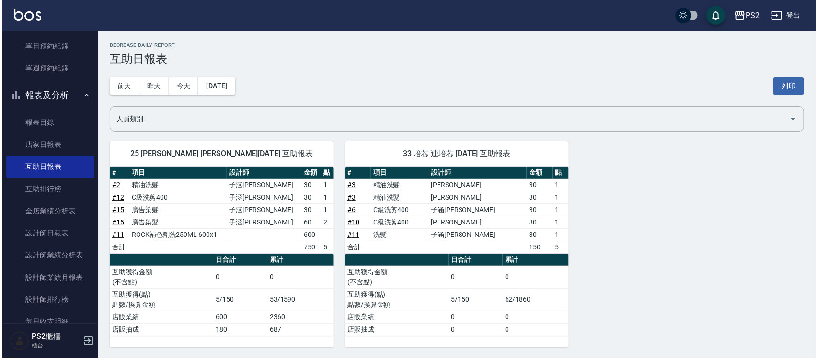
scroll to position [1, 0]
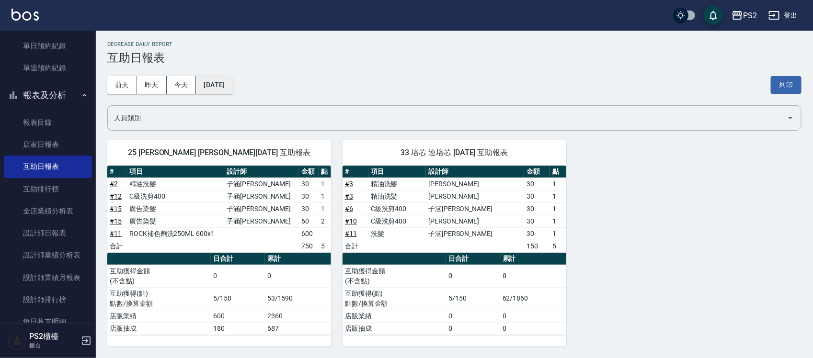
click at [230, 80] on button "[DATE]" at bounding box center [214, 85] width 36 height 18
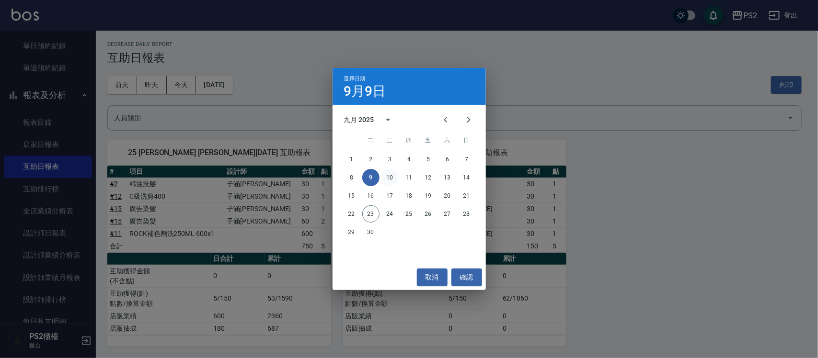
click at [389, 176] on button "10" at bounding box center [389, 177] width 17 height 17
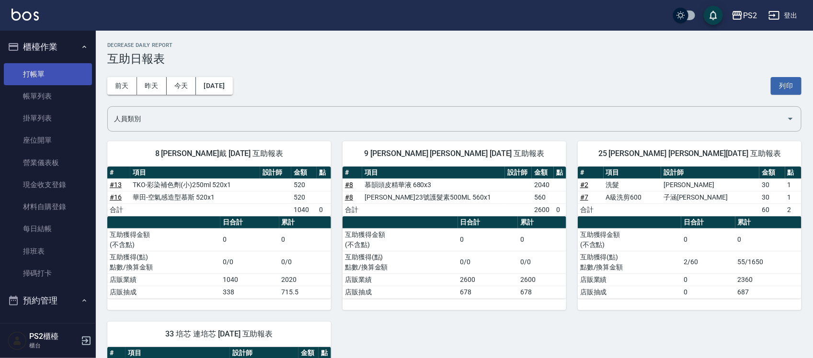
click at [37, 69] on link "打帳單" at bounding box center [48, 74] width 88 height 22
